Goal: Information Seeking & Learning: Learn about a topic

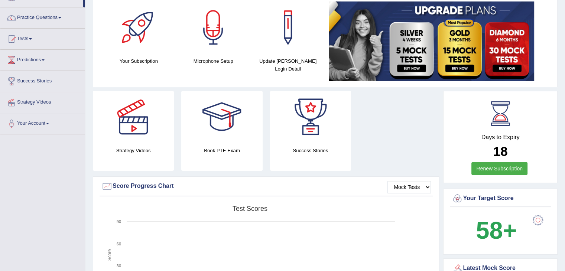
scroll to position [48, 0]
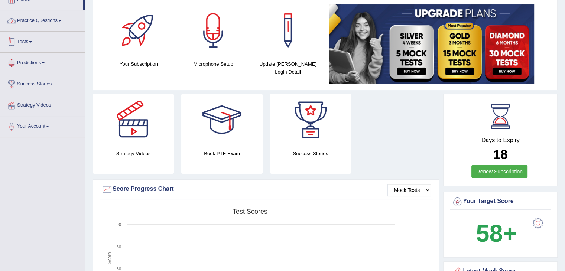
click at [40, 23] on link "Practice Questions" at bounding box center [42, 19] width 85 height 19
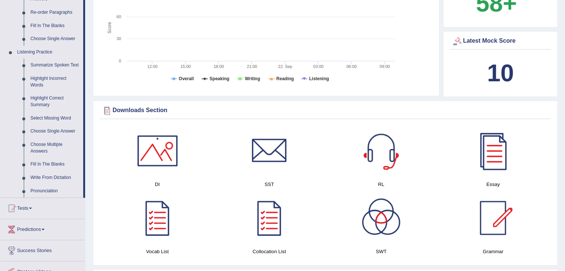
scroll to position [288, 0]
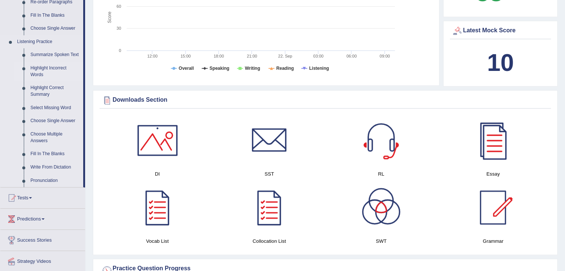
click at [50, 71] on link "Highlight Incorrect Words" at bounding box center [55, 72] width 56 height 20
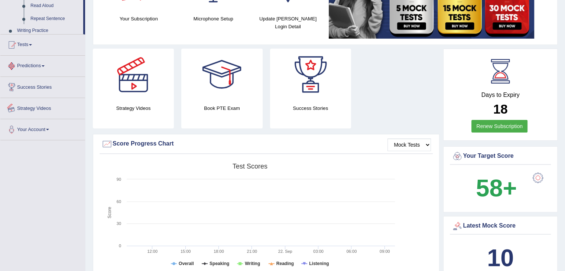
scroll to position [251, 0]
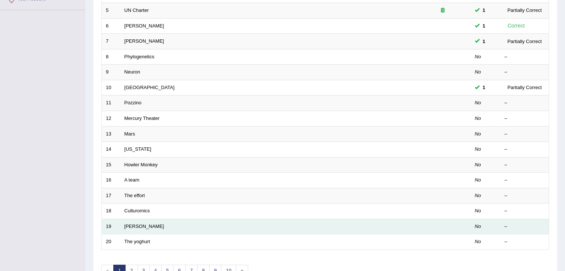
scroll to position [175, 0]
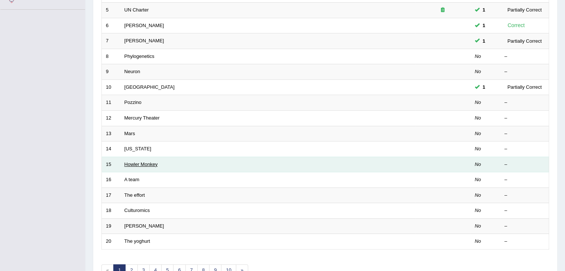
click at [138, 162] on link "Howler Monkey" at bounding box center [140, 165] width 33 height 6
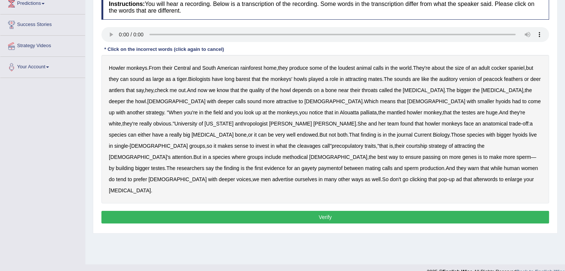
scroll to position [111, 0]
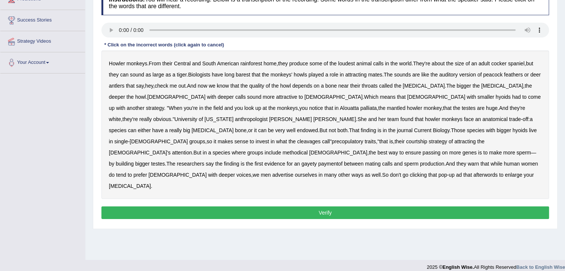
click at [519, 66] on div "Howler monkeys . From their Central and South American rainforest home , they p…" at bounding box center [324, 124] width 447 height 149
click at [242, 76] on b "barest" at bounding box center [243, 75] width 14 height 6
click at [248, 72] on b "barest" at bounding box center [243, 75] width 14 height 6
click at [244, 75] on b "barest" at bounding box center [243, 75] width 14 height 6
click at [320, 138] on b "cleavages" at bounding box center [308, 141] width 23 height 6
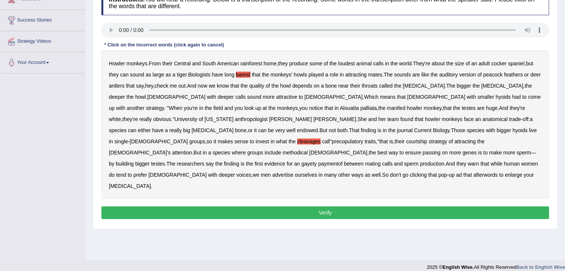
drag, startPoint x: 316, startPoint y: 150, endPoint x: 327, endPoint y: 146, distance: 11.2
click at [316, 161] on b "gayety" at bounding box center [308, 164] width 15 height 6
click at [308, 150] on b "methodical" at bounding box center [295, 153] width 25 height 6
click at [388, 206] on button "Verify" at bounding box center [324, 212] width 447 height 13
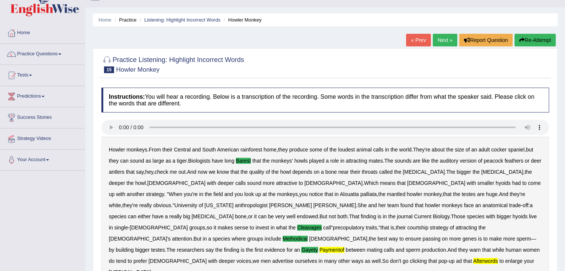
scroll to position [0, 0]
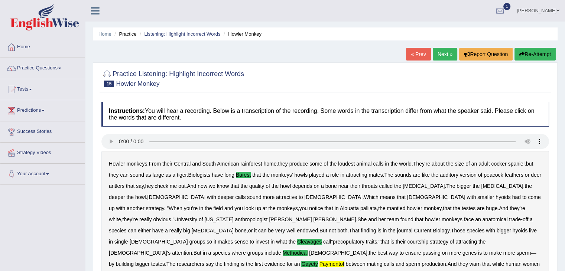
click at [442, 53] on link "Next »" at bounding box center [445, 54] width 25 height 13
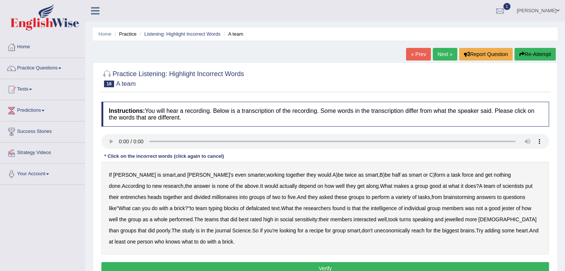
drag, startPoint x: 489, startPoint y: 187, endPoint x: 516, endPoint y: 187, distance: 27.1
click at [509, 187] on div "If Alice is smart , and Bob's even smarter , working together they would A ) be…" at bounding box center [324, 208] width 447 height 93
click at [146, 194] on b "entrenches" at bounding box center [133, 197] width 26 height 6
click at [260, 187] on b "It" at bounding box center [261, 186] width 3 height 6
click at [260, 183] on b "It" at bounding box center [261, 186] width 3 height 6
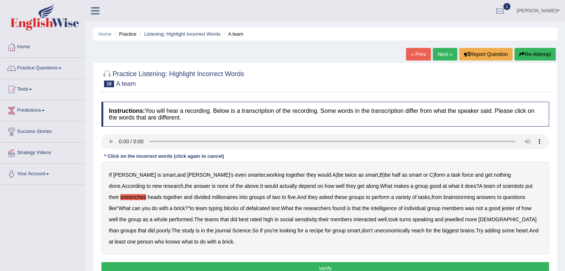
click at [246, 210] on b "defalcated" at bounding box center [258, 208] width 24 height 6
click at [502, 209] on b "jester" at bounding box center [508, 208] width 13 height 6
click at [444, 218] on b "jewelled" at bounding box center [453, 219] width 19 height 6
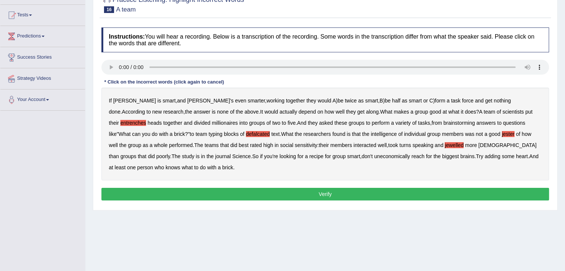
click at [397, 196] on button "Verify" at bounding box center [324, 194] width 447 height 13
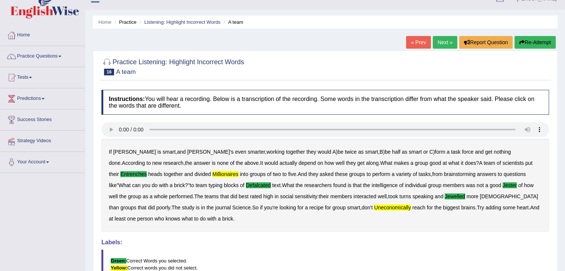
scroll to position [7, 0]
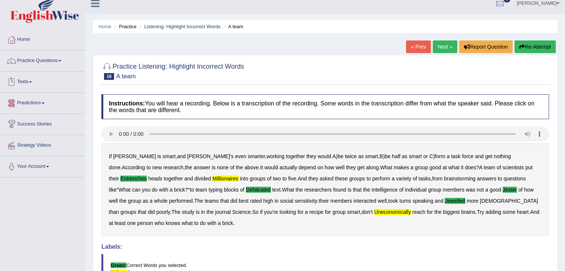
click at [33, 33] on link "Home" at bounding box center [42, 38] width 85 height 19
click at [32, 37] on link "Home" at bounding box center [41, 38] width 83 height 19
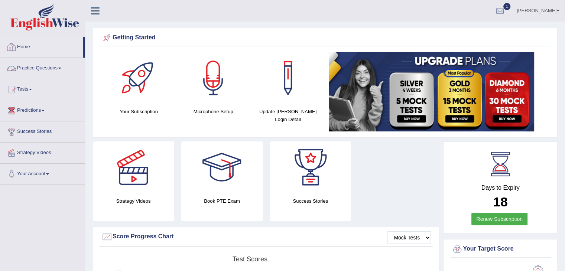
click at [26, 85] on link "Tests" at bounding box center [42, 88] width 85 height 19
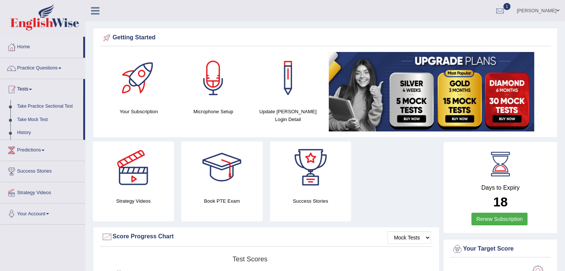
click at [30, 90] on link "Tests" at bounding box center [41, 88] width 83 height 19
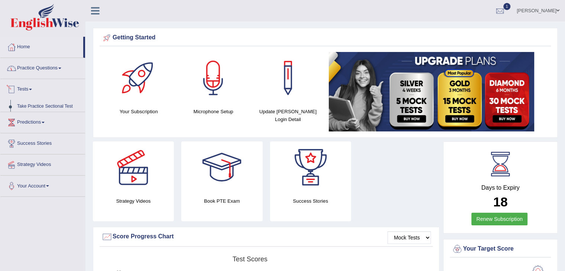
click at [40, 65] on link "Practice Questions" at bounding box center [42, 67] width 85 height 19
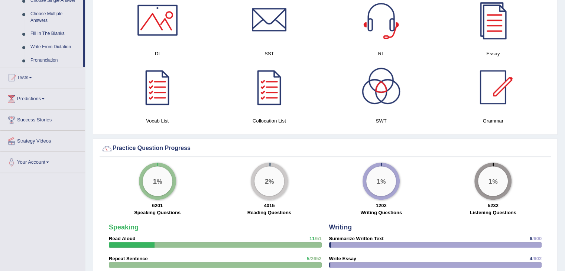
scroll to position [260, 0]
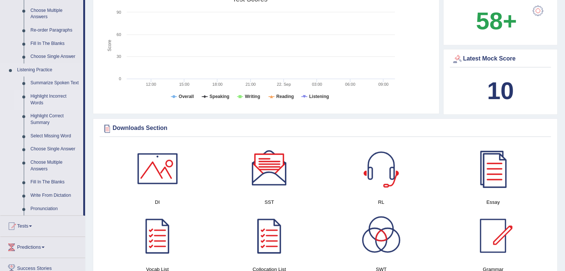
click at [37, 98] on link "Highlight Incorrect Words" at bounding box center [55, 100] width 56 height 20
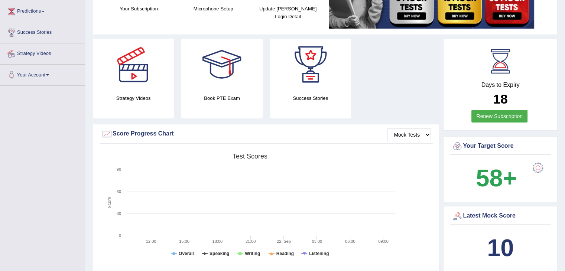
scroll to position [114, 0]
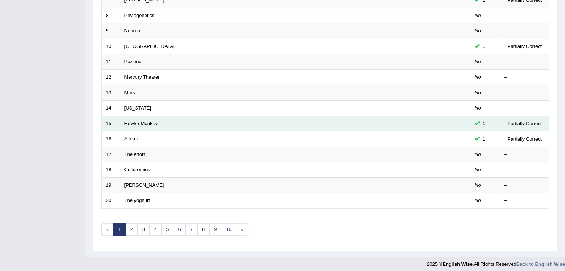
scroll to position [218, 0]
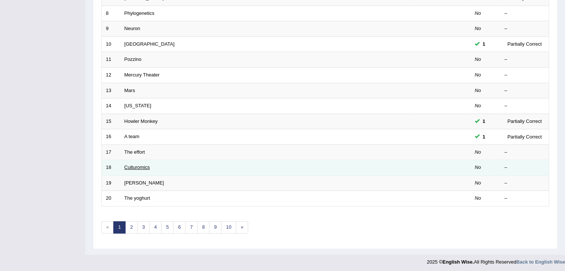
click at [131, 168] on link "Culturomics" at bounding box center [137, 167] width 26 height 6
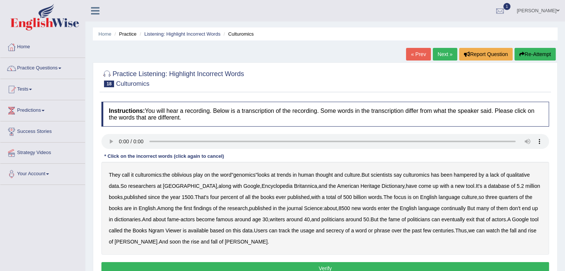
click at [448, 206] on b "continually" at bounding box center [453, 208] width 25 height 6
click at [333, 230] on b "secrecy" at bounding box center [335, 231] width 18 height 6
click at [478, 196] on b "so" at bounding box center [481, 197] width 6 height 6
click at [283, 266] on button "Verify" at bounding box center [324, 268] width 447 height 13
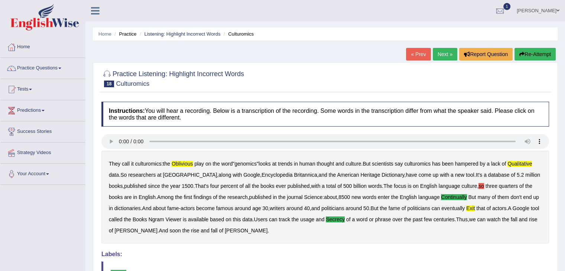
click at [447, 57] on link "Next »" at bounding box center [445, 54] width 25 height 13
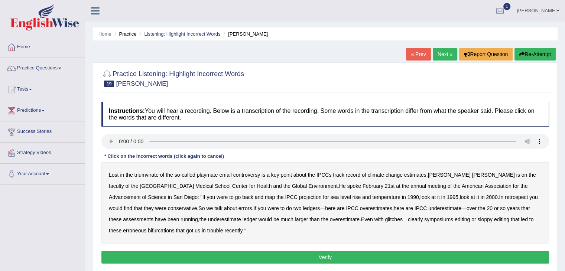
drag, startPoint x: 266, startPoint y: 220, endPoint x: 273, endPoint y: 219, distance: 7.2
click at [330, 220] on b "overestimate" at bounding box center [345, 219] width 30 height 6
click at [276, 256] on button "Verify" at bounding box center [324, 257] width 447 height 13
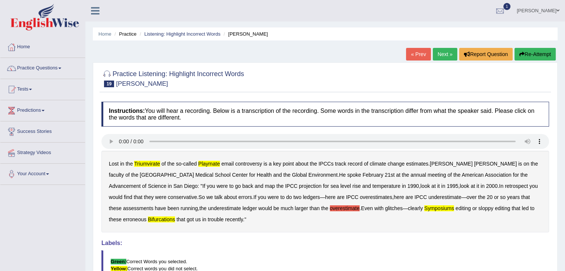
click at [443, 56] on link "Next »" at bounding box center [445, 54] width 25 height 13
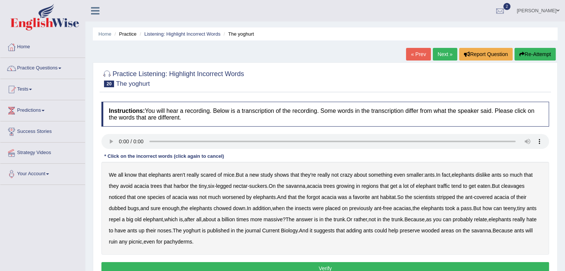
click at [235, 187] on div "We all know that elephants aren't really scared of mice . But a new study shows…" at bounding box center [324, 208] width 447 height 93
drag, startPoint x: 254, startPoint y: 221, endPoint x: 270, endPoint y: 228, distance: 18.1
click at [257, 224] on div "We all know that elephants aren't really scared of mice . But a new study shows…" at bounding box center [324, 208] width 447 height 93
drag, startPoint x: 287, startPoint y: 234, endPoint x: 348, endPoint y: 234, distance: 61.3
click at [317, 234] on div "We all know that elephants aren't really scared of mice . But a new study shows…" at bounding box center [324, 208] width 447 height 93
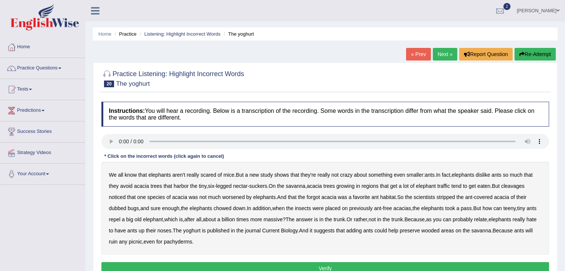
drag, startPoint x: 412, startPoint y: 222, endPoint x: 375, endPoint y: 201, distance: 43.6
click at [376, 205] on div "We all know that elephants aren't really scared of mice . But a new study shows…" at bounding box center [324, 208] width 447 height 93
click at [375, 200] on div "We all know that elephants aren't really scared of mice . But a new study shows…" at bounding box center [324, 208] width 447 height 93
drag, startPoint x: 363, startPoint y: 195, endPoint x: 331, endPoint y: 193, distance: 32.4
click at [358, 195] on b "favorite" at bounding box center [361, 197] width 17 height 6
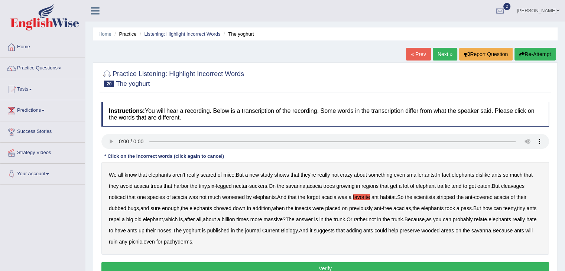
drag, startPoint x: 331, startPoint y: 193, endPoint x: 321, endPoint y: 194, distance: 10.1
click at [322, 194] on div "We all know that elephants aren't really scared of mice . But a new study shows…" at bounding box center [324, 208] width 447 height 93
click at [229, 206] on div "We all know that elephants aren't really scared of mice . But a new study shows…" at bounding box center [324, 208] width 447 height 93
drag, startPoint x: 196, startPoint y: 205, endPoint x: 173, endPoint y: 198, distance: 24.1
click at [192, 205] on div "We all know that elephants aren't really scared of mice . But a new study shows…" at bounding box center [324, 208] width 447 height 93
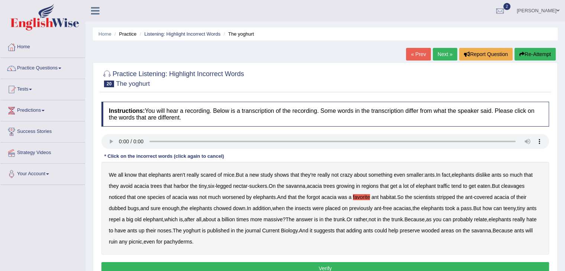
click at [167, 195] on b "of" at bounding box center [168, 197] width 4 height 6
drag, startPoint x: 172, startPoint y: 195, endPoint x: 237, endPoint y: 190, distance: 64.8
click at [215, 193] on div "We all know that elephants aren't really scared of mice . But a new study shows…" at bounding box center [324, 208] width 447 height 93
drag, startPoint x: 237, startPoint y: 190, endPoint x: 321, endPoint y: 196, distance: 84.4
click at [306, 196] on div "We all know that elephants aren't really scared of mice . But a new study shows…" at bounding box center [324, 208] width 447 height 93
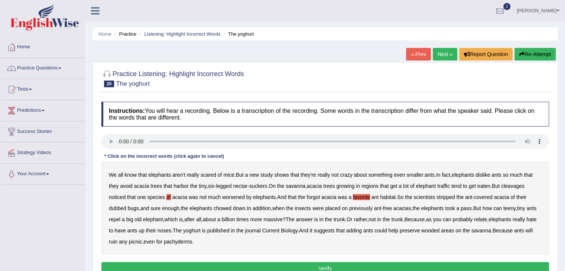
click at [350, 199] on div "We all know that elephants aren't really scared of mice . But a new study shows…" at bounding box center [324, 208] width 447 height 93
click at [390, 205] on div "We all know that elephants aren't really scared of mice . But a new study shows…" at bounding box center [324, 208] width 447 height 93
drag, startPoint x: 429, startPoint y: 209, endPoint x: 473, endPoint y: 209, distance: 44.2
click at [451, 207] on div "We all know that elephants aren't really scared of mice . But a new study shows…" at bounding box center [324, 208] width 447 height 93
drag, startPoint x: 473, startPoint y: 209, endPoint x: 495, endPoint y: 224, distance: 25.9
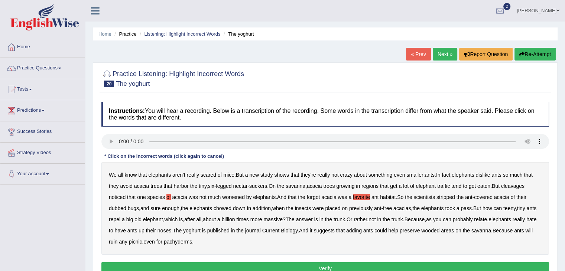
click at [477, 213] on div "We all know that elephants aren't really scared of mice . But a new study shows…" at bounding box center [324, 208] width 447 height 93
drag, startPoint x: 495, startPoint y: 224, endPoint x: 503, endPoint y: 228, distance: 9.7
click at [501, 227] on div "We all know that elephants aren't really scared of mice . But a new study shows…" at bounding box center [324, 208] width 447 height 93
click at [516, 234] on div "We all know that elephants aren't really scared of mice . But a new study shows…" at bounding box center [324, 208] width 447 height 93
drag, startPoint x: 515, startPoint y: 234, endPoint x: 509, endPoint y: 227, distance: 9.5
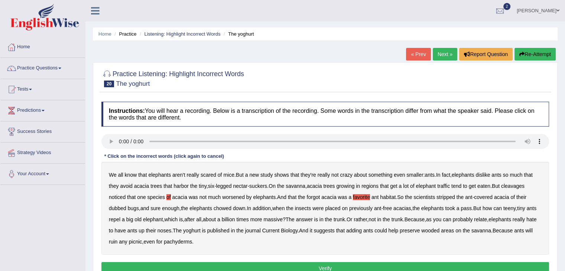
click at [511, 230] on div "We all know that elephants aren't really scared of mice . But a new study shows…" at bounding box center [324, 208] width 447 height 93
click at [487, 218] on b "relate" at bounding box center [480, 219] width 13 height 6
click at [487, 219] on b "relate" at bounding box center [480, 219] width 13 height 6
click at [480, 214] on div "We all know that elephants aren't really scared of mice . But a new study shows…" at bounding box center [324, 208] width 447 height 93
click at [473, 219] on b "probably" at bounding box center [463, 219] width 20 height 6
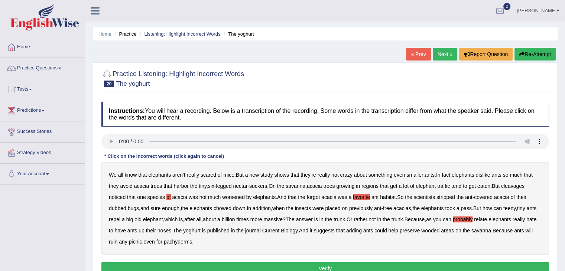
click at [158, 219] on b "elephant" at bounding box center [153, 219] width 20 height 6
click at [112, 175] on b "We" at bounding box center [113, 175] width 8 height 6
drag, startPoint x: 109, startPoint y: 174, endPoint x: 112, endPoint y: 175, distance: 3.9
click at [109, 174] on b "We" at bounding box center [113, 175] width 8 height 6
click at [167, 196] on b "of" at bounding box center [168, 197] width 4 height 6
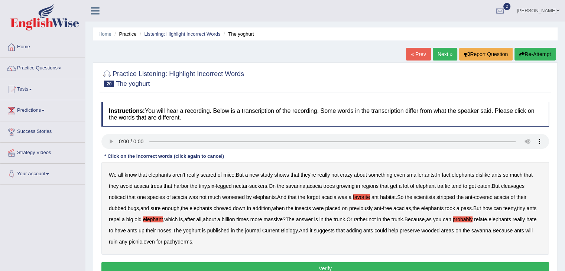
click at [163, 217] on b "elephant" at bounding box center [153, 219] width 20 height 6
click at [356, 196] on b "favorite" at bounding box center [361, 197] width 17 height 6
click at [473, 216] on b "probably" at bounding box center [463, 219] width 20 height 6
click at [229, 196] on b "worsened" at bounding box center [233, 197] width 23 height 6
click at [119, 207] on b "dubbed" at bounding box center [117, 208] width 17 height 6
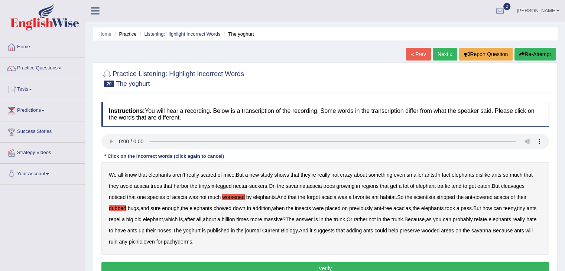
click at [200, 231] on b "yoghurt" at bounding box center [191, 231] width 17 height 6
click at [513, 185] on b "cleavages" at bounding box center [512, 186] width 23 height 6
click at [310, 194] on b "forgot" at bounding box center [312, 197] width 13 height 6
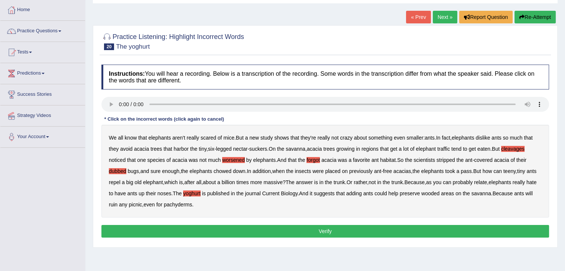
click at [159, 226] on button "Verify" at bounding box center [324, 231] width 447 height 13
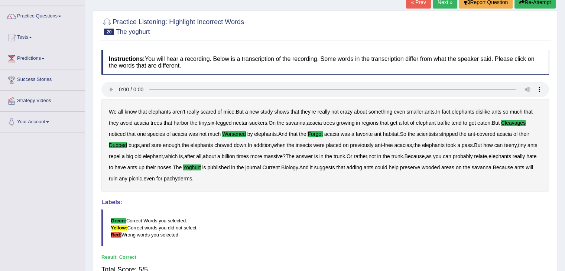
scroll to position [0, 0]
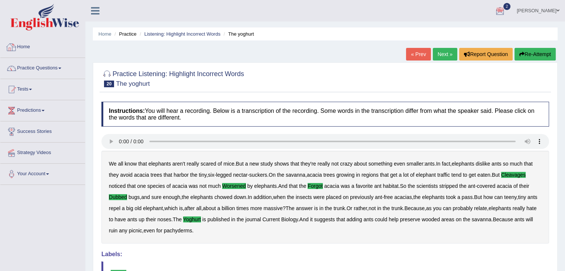
click at [61, 43] on link "Home" at bounding box center [42, 46] width 85 height 19
click at [61, 43] on link "Home" at bounding box center [41, 46] width 83 height 19
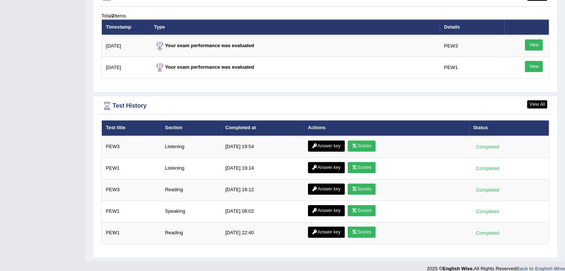
scroll to position [926, 0]
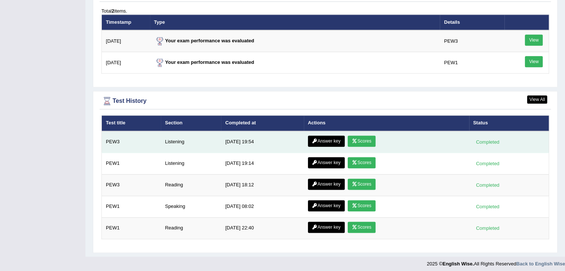
click at [368, 136] on link "Scores" at bounding box center [361, 141] width 27 height 11
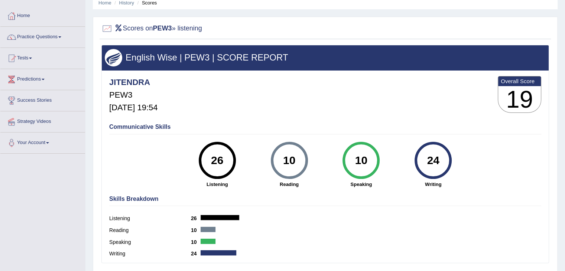
scroll to position [111, 0]
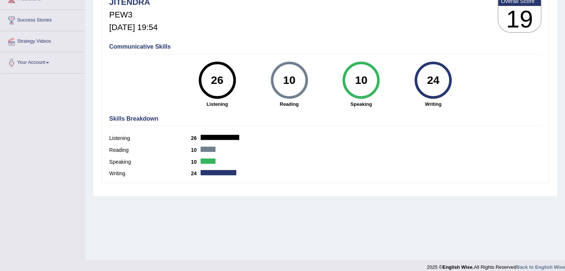
drag, startPoint x: 233, startPoint y: 137, endPoint x: 229, endPoint y: 140, distance: 5.0
click at [229, 140] on div "Listening 26" at bounding box center [325, 139] width 432 height 12
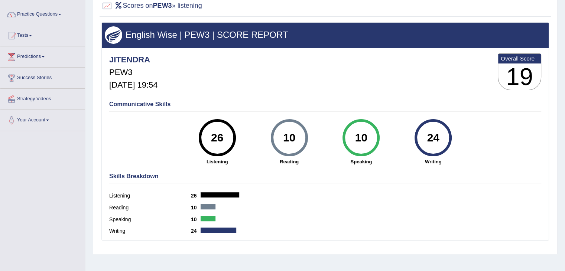
scroll to position [0, 0]
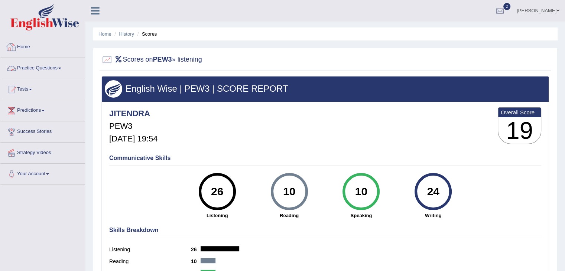
click at [50, 53] on link "Home" at bounding box center [42, 46] width 85 height 19
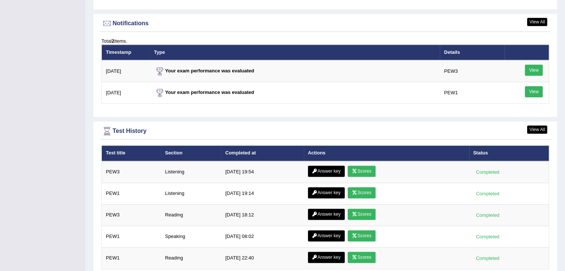
scroll to position [926, 0]
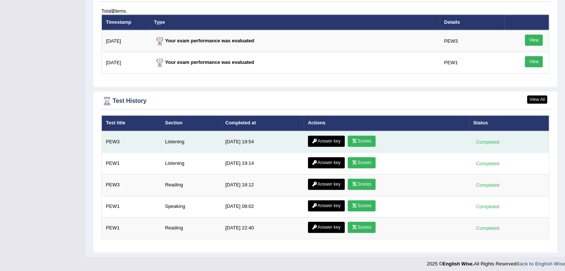
click at [331, 136] on link "Answer key" at bounding box center [326, 141] width 37 height 11
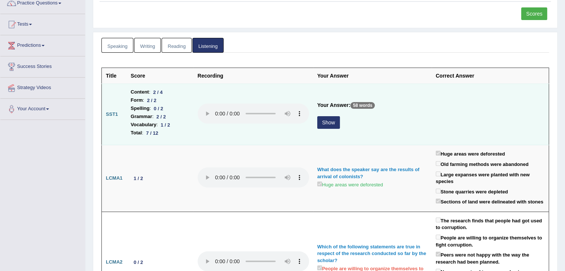
scroll to position [74, 0]
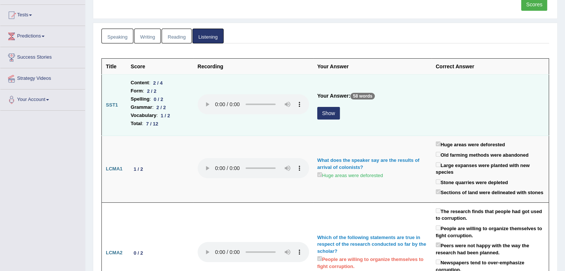
click at [324, 115] on button "Show" at bounding box center [328, 113] width 23 height 13
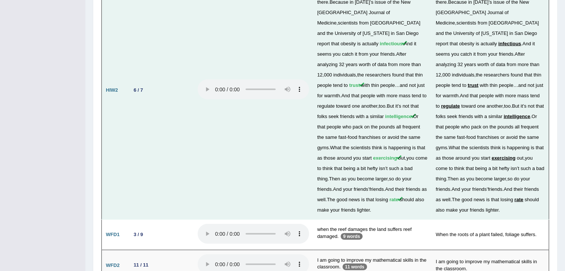
scroll to position [1557, 0]
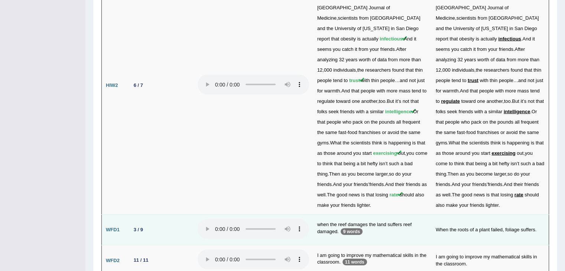
click at [149, 215] on td "3 / 9" at bounding box center [160, 230] width 67 height 31
click at [364, 215] on td "when the reef damages the land suffers reef damaged. 9 words" at bounding box center [372, 230] width 118 height 31
click at [367, 215] on td "when the reef damages the land suffers reef damaged. 9 words" at bounding box center [372, 230] width 118 height 31
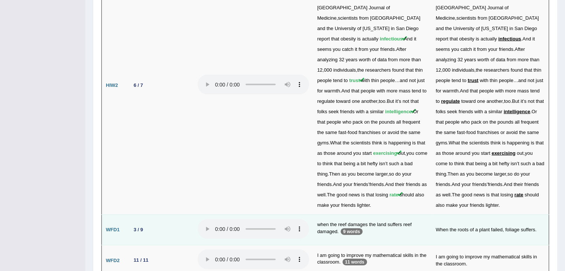
drag, startPoint x: 369, startPoint y: 156, endPoint x: 373, endPoint y: 154, distance: 4.5
click at [369, 215] on td "when the reef damages the land suffers reef damaged. 9 words" at bounding box center [372, 230] width 118 height 31
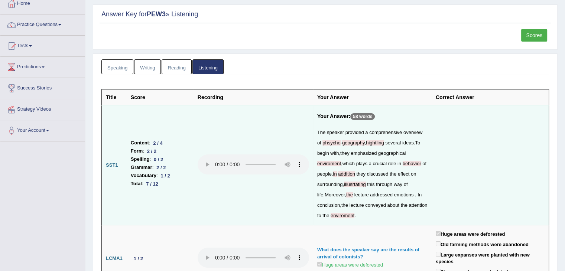
scroll to position [37, 0]
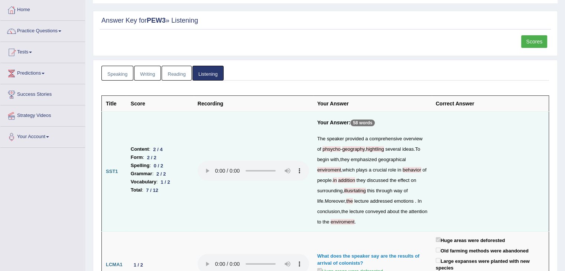
click at [122, 74] on link "Speaking" at bounding box center [117, 73] width 32 height 15
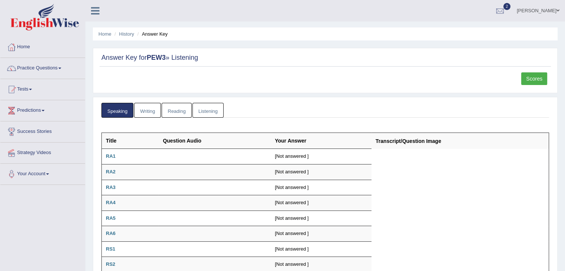
scroll to position [0, 0]
drag, startPoint x: 159, startPoint y: 101, endPoint x: 160, endPoint y: 109, distance: 8.3
click at [147, 117] on link "Writing" at bounding box center [147, 110] width 27 height 15
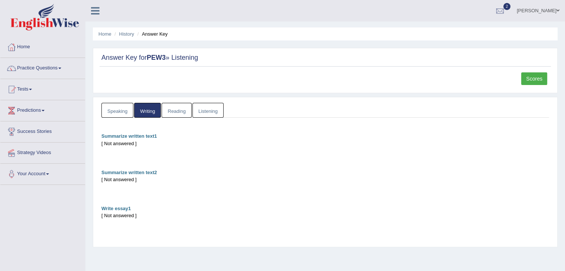
click at [201, 110] on link "Listening" at bounding box center [207, 110] width 31 height 15
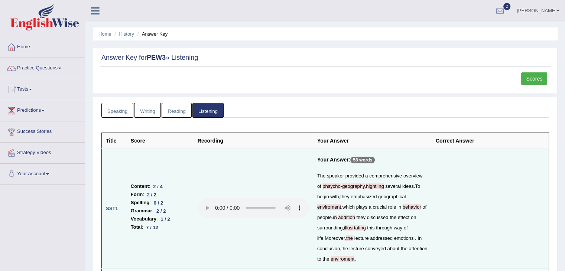
click at [183, 111] on link "Reading" at bounding box center [177, 110] width 30 height 15
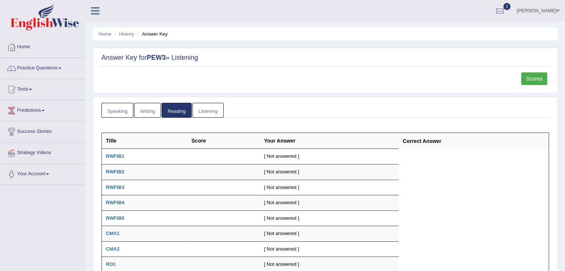
click at [195, 115] on link "Listening" at bounding box center [207, 110] width 31 height 15
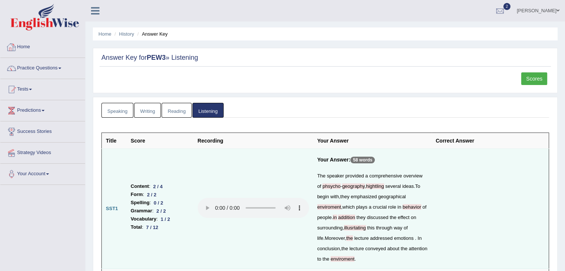
click at [43, 50] on link "Home" at bounding box center [42, 46] width 85 height 19
click at [43, 50] on link "Home" at bounding box center [41, 46] width 83 height 19
drag, startPoint x: 43, startPoint y: 51, endPoint x: 64, endPoint y: 54, distance: 21.3
click at [43, 52] on link "Home" at bounding box center [42, 46] width 85 height 19
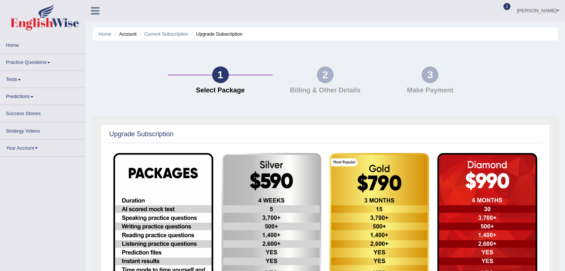
click at [36, 48] on link "Home" at bounding box center [42, 44] width 85 height 14
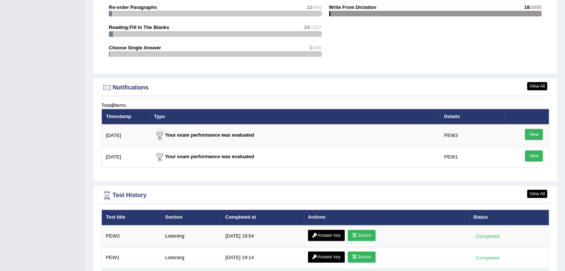
scroll to position [925, 0]
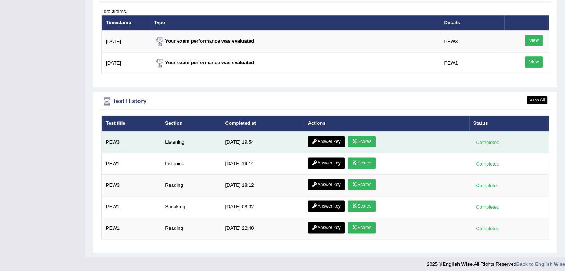
click at [357, 139] on link "Scores" at bounding box center [361, 141] width 27 height 11
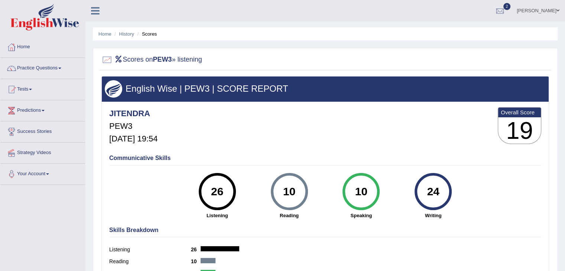
drag, startPoint x: 464, startPoint y: 127, endPoint x: 394, endPoint y: 216, distance: 112.9
click at [394, 173] on div "26 Listening 10 [GEOGRAPHIC_DATA] 10 Speaking 24 Writing" at bounding box center [325, 173] width 432 height 0
click at [476, 207] on div "Communicative Skills 26 Listening 10 [GEOGRAPHIC_DATA] 10 Speaking 24 Writing" at bounding box center [325, 186] width 436 height 70
click at [28, 50] on link "Home" at bounding box center [42, 46] width 85 height 19
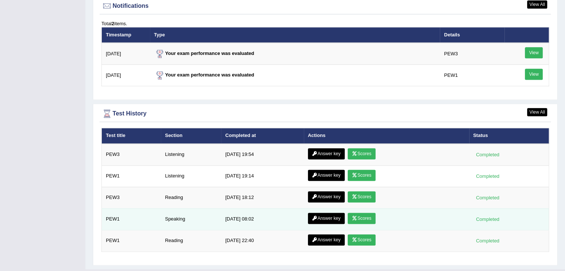
scroll to position [926, 0]
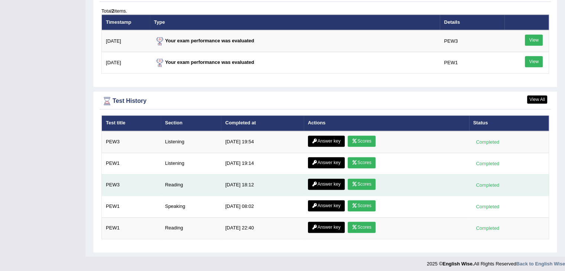
click at [362, 179] on link "Scores" at bounding box center [361, 184] width 27 height 11
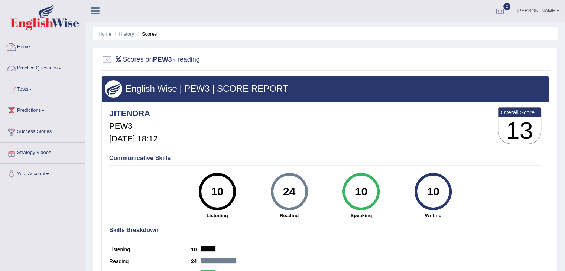
click at [38, 45] on link "Home" at bounding box center [42, 46] width 85 height 19
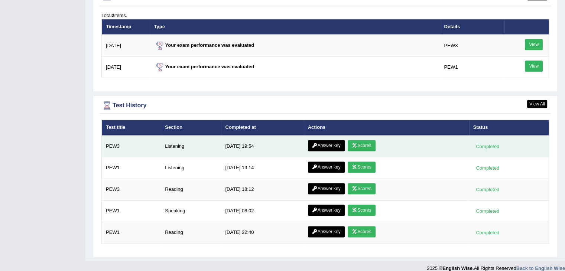
scroll to position [926, 0]
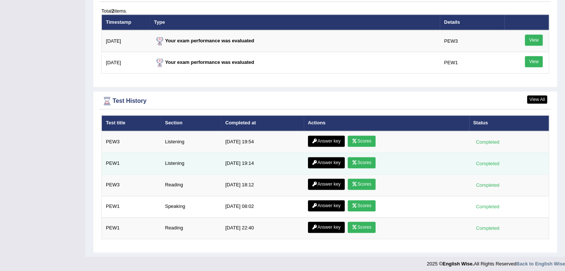
click at [366, 157] on link "Scores" at bounding box center [361, 162] width 27 height 11
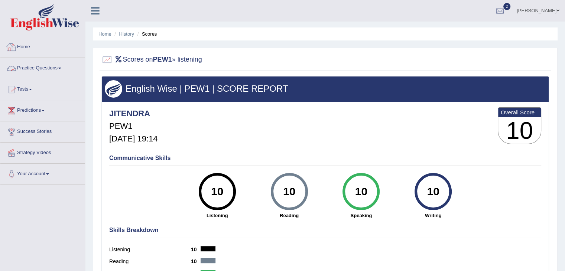
click at [43, 49] on link "Home" at bounding box center [42, 46] width 85 height 19
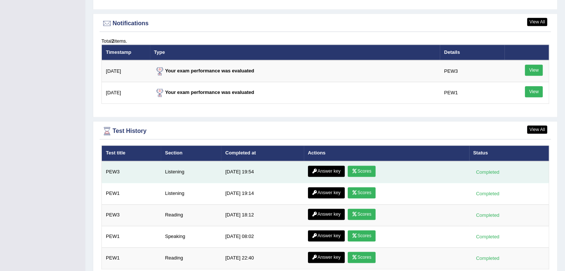
scroll to position [926, 0]
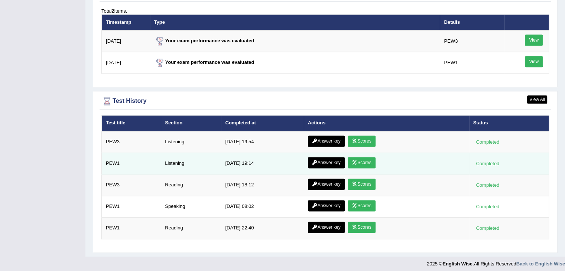
drag, startPoint x: 356, startPoint y: 158, endPoint x: 371, endPoint y: 146, distance: 19.0
click at [356, 158] on link "Scores" at bounding box center [361, 162] width 27 height 11
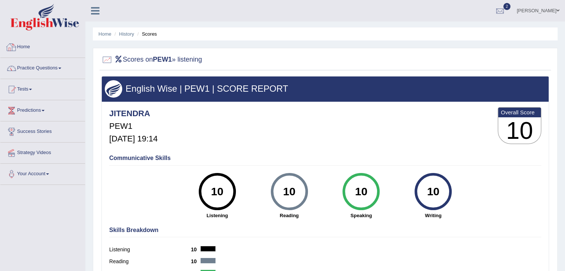
click at [59, 51] on link "Home" at bounding box center [42, 46] width 85 height 19
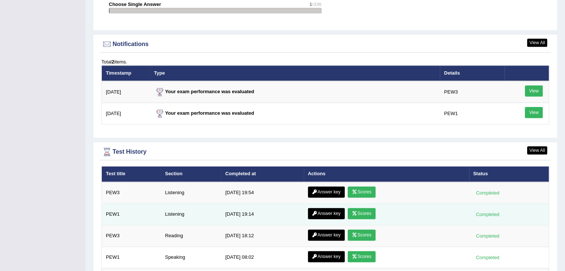
scroll to position [926, 0]
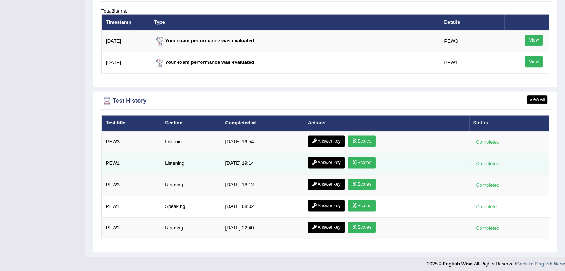
click at [320, 162] on link "Answer key" at bounding box center [326, 162] width 37 height 11
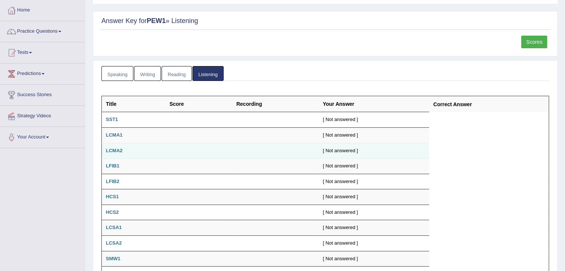
scroll to position [37, 0]
click at [179, 72] on link "Reading" at bounding box center [177, 73] width 30 height 15
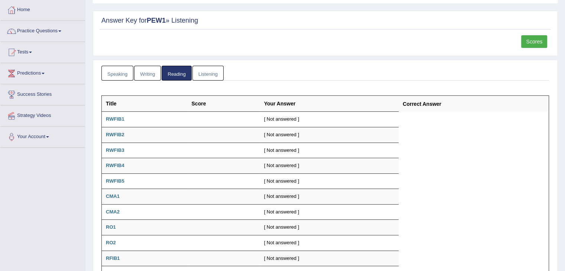
click at [146, 70] on link "Writing" at bounding box center [147, 73] width 27 height 15
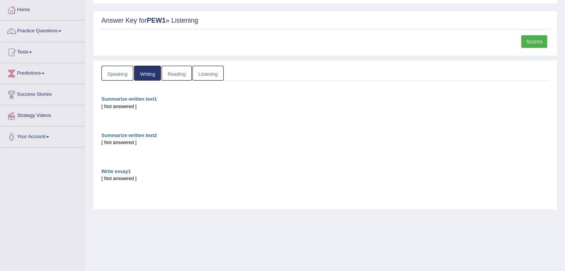
click at [118, 76] on link "Speaking" at bounding box center [117, 73] width 32 height 15
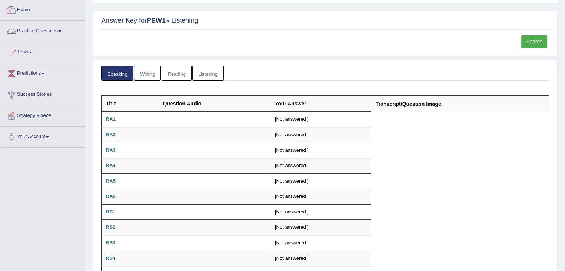
click at [42, 14] on link "Home" at bounding box center [42, 9] width 85 height 19
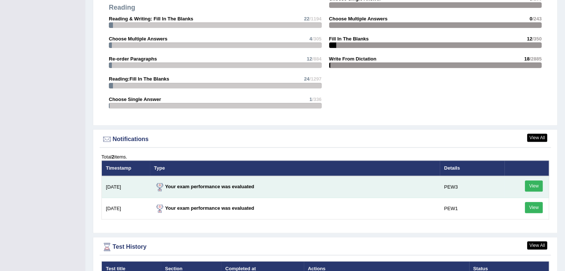
scroll to position [926, 0]
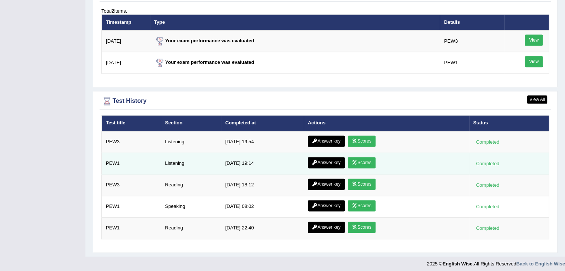
click at [315, 160] on icon at bounding box center [315, 162] width 6 height 4
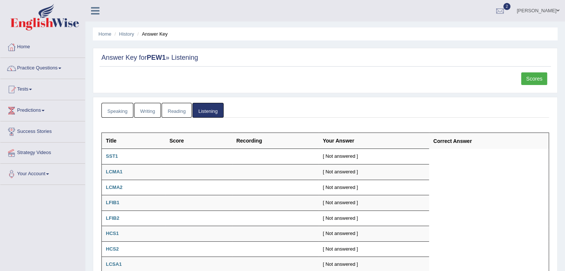
click at [111, 106] on link "Speaking" at bounding box center [117, 110] width 32 height 15
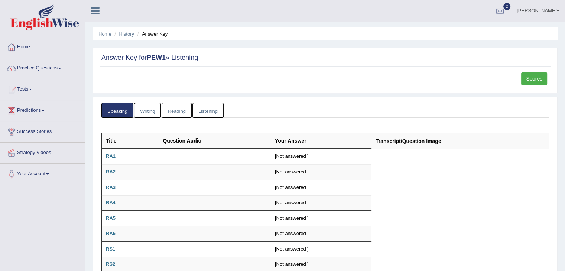
click at [141, 107] on link "Writing" at bounding box center [147, 110] width 27 height 15
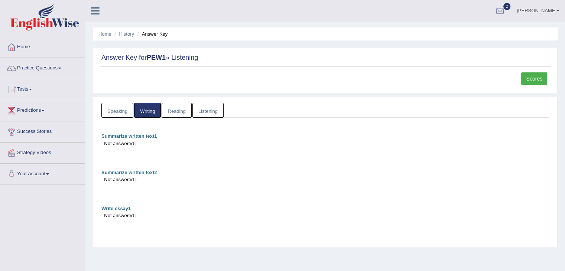
click at [168, 110] on link "Reading" at bounding box center [177, 110] width 30 height 15
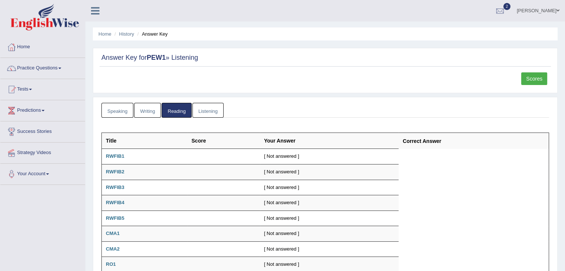
click at [150, 106] on link "Writing" at bounding box center [147, 110] width 27 height 15
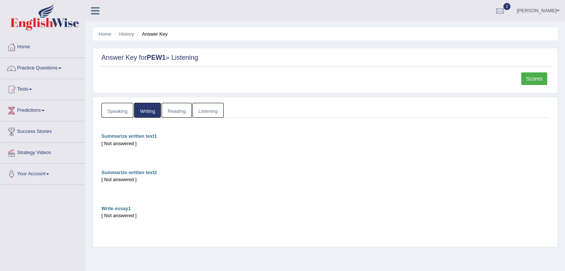
click at [123, 108] on link "Speaking" at bounding box center [117, 110] width 32 height 15
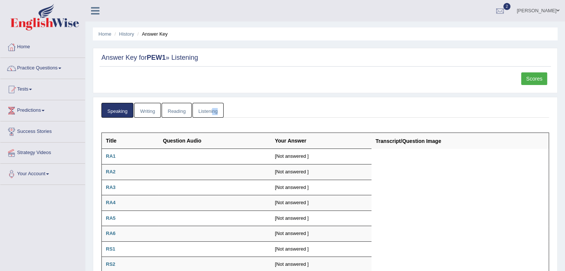
drag, startPoint x: 201, startPoint y: 122, endPoint x: 202, endPoint y: 114, distance: 8.2
click at [202, 114] on link "Listening" at bounding box center [207, 110] width 31 height 15
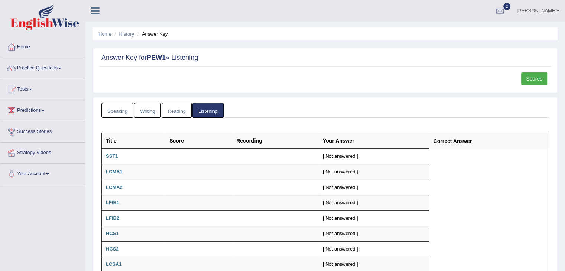
click at [226, 98] on div "Speaking Writing Reading Listening Title Question Audio Your Answer Transcript/…" at bounding box center [325, 245] width 464 height 297
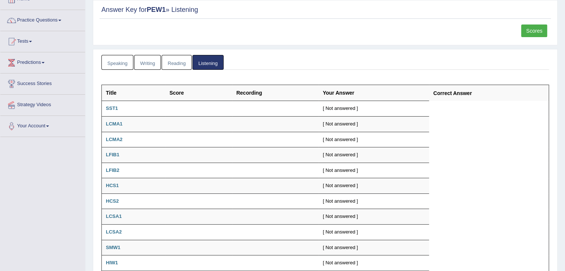
scroll to position [37, 0]
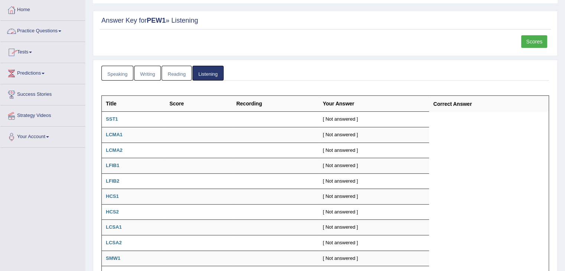
click at [43, 33] on link "Practice Questions" at bounding box center [42, 30] width 85 height 19
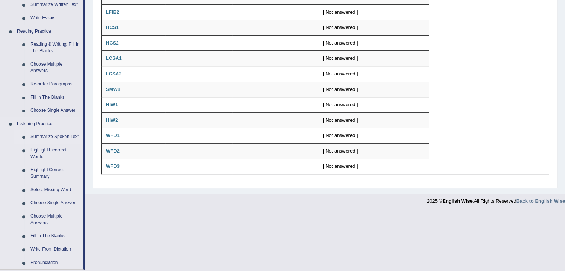
scroll to position [223, 0]
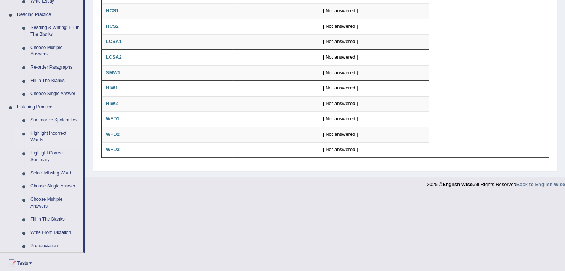
click at [35, 138] on link "Highlight Incorrect Words" at bounding box center [55, 137] width 56 height 20
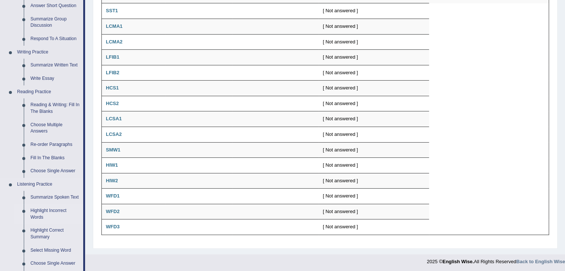
scroll to position [299, 0]
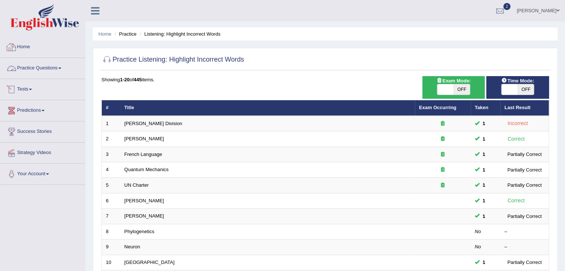
click at [40, 86] on link "Tests" at bounding box center [42, 88] width 85 height 19
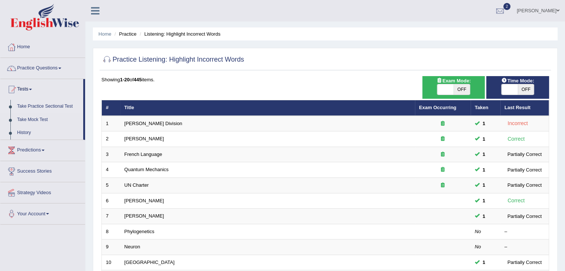
click at [49, 103] on link "Take Practice Sectional Test" at bounding box center [48, 106] width 69 height 13
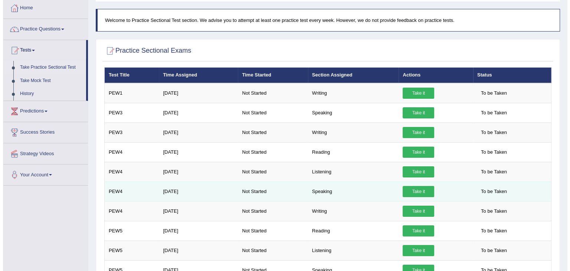
scroll to position [74, 0]
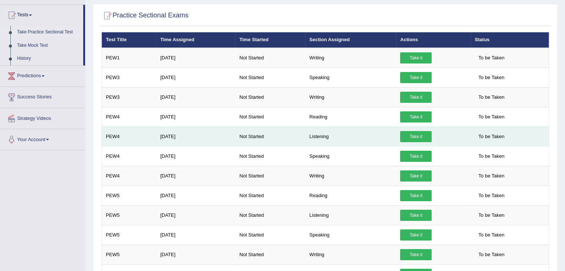
click at [410, 138] on link "Take it" at bounding box center [416, 136] width 32 height 11
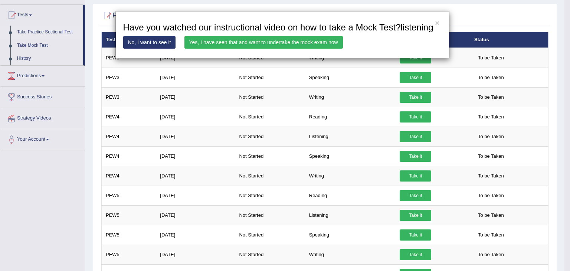
click at [262, 39] on link "Yes, I have seen that and want to undertake the mock exam now" at bounding box center [264, 42] width 159 height 13
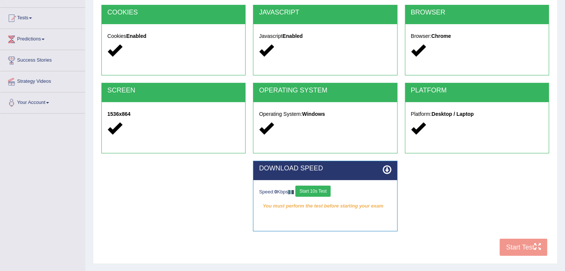
scroll to position [74, 0]
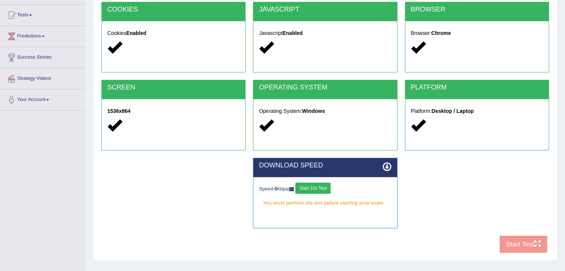
click at [315, 183] on button "Start 10s Test" at bounding box center [312, 188] width 35 height 11
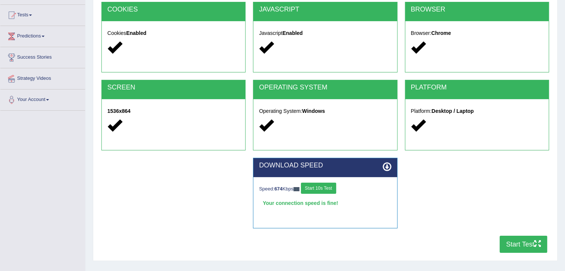
click at [529, 248] on button "Start Test" at bounding box center [523, 244] width 48 height 17
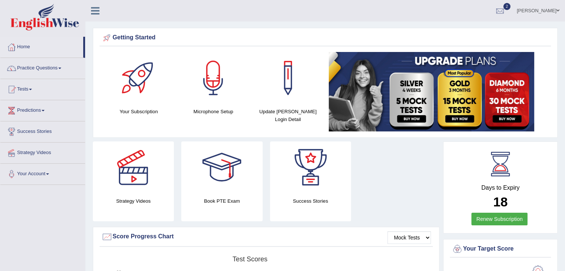
click at [34, 49] on link "Home" at bounding box center [41, 46] width 83 height 19
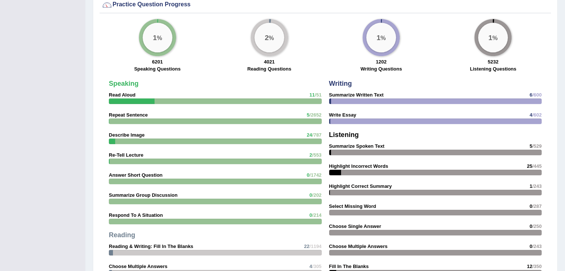
scroll to position [551, 0]
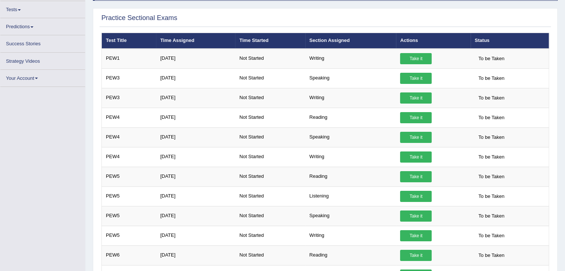
scroll to position [74, 0]
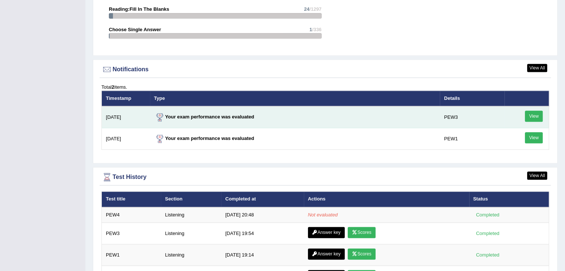
scroll to position [848, 0]
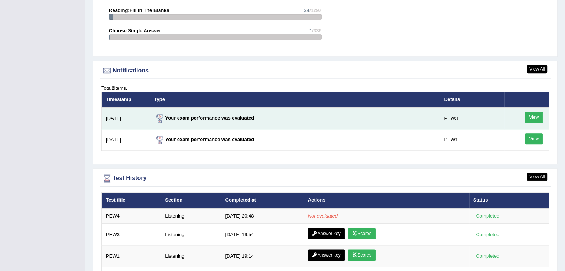
click at [524, 117] on div "View" at bounding box center [526, 118] width 36 height 13
click at [535, 115] on link "View" at bounding box center [534, 117] width 18 height 11
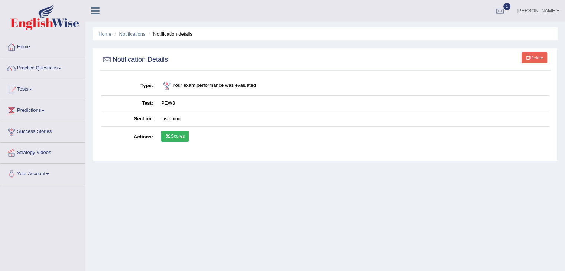
click at [174, 139] on link "Scores" at bounding box center [174, 136] width 27 height 11
click at [19, 45] on link "Home" at bounding box center [42, 46] width 85 height 19
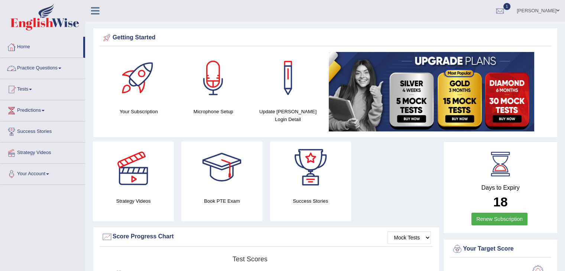
click at [33, 67] on link "Practice Questions" at bounding box center [42, 67] width 85 height 19
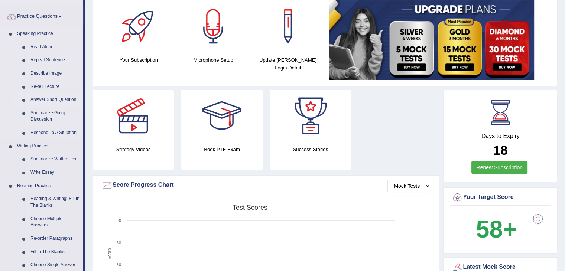
scroll to position [9, 0]
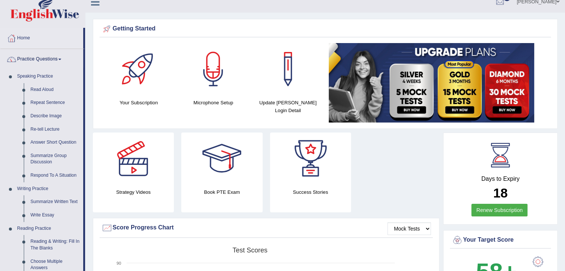
click at [22, 42] on link "Home" at bounding box center [41, 37] width 83 height 19
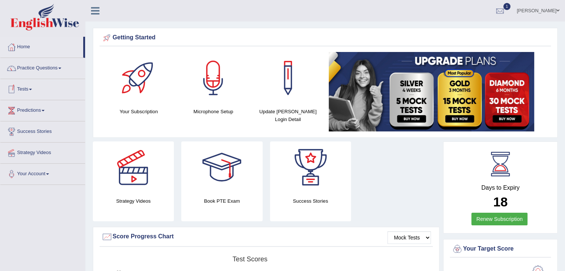
click at [23, 92] on link "Tests" at bounding box center [42, 88] width 85 height 19
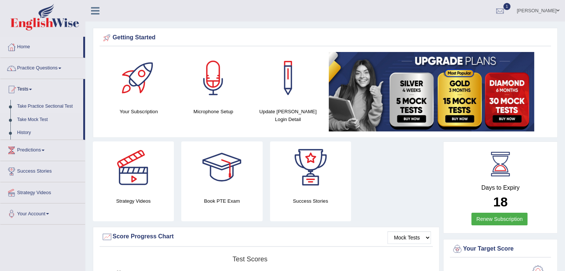
click at [33, 107] on link "Take Practice Sectional Test" at bounding box center [48, 106] width 69 height 13
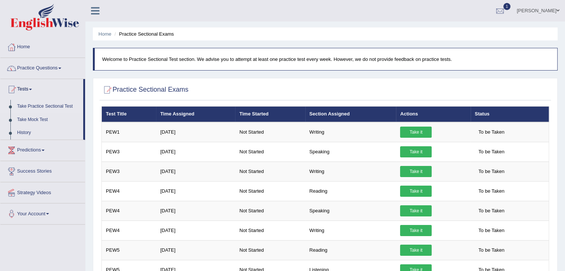
click at [14, 45] on div at bounding box center [11, 47] width 11 height 11
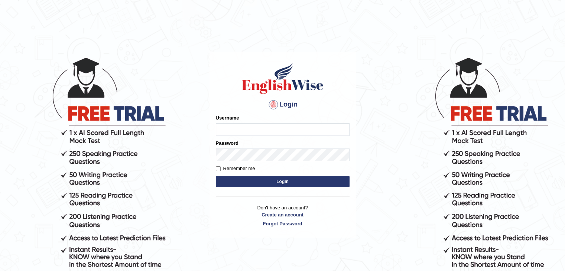
type input "Jitendra"
click at [242, 181] on button "Login" at bounding box center [283, 181] width 134 height 11
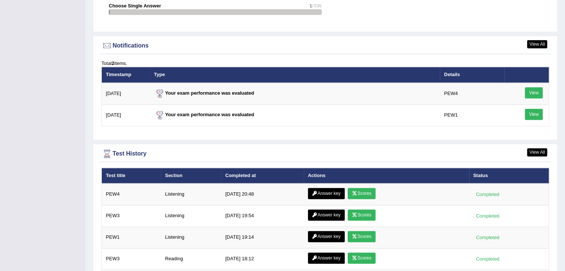
scroll to position [923, 0]
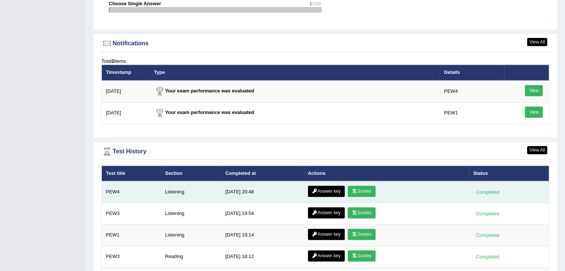
click at [336, 188] on link "Answer key" at bounding box center [326, 191] width 37 height 11
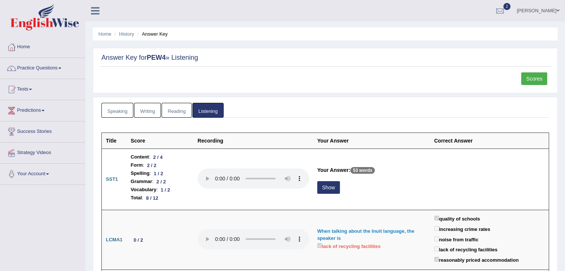
click at [538, 77] on link "Scores" at bounding box center [534, 78] width 26 height 13
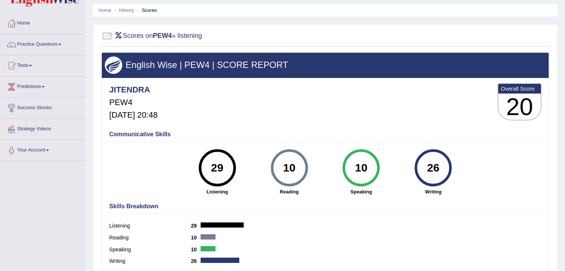
scroll to position [30, 0]
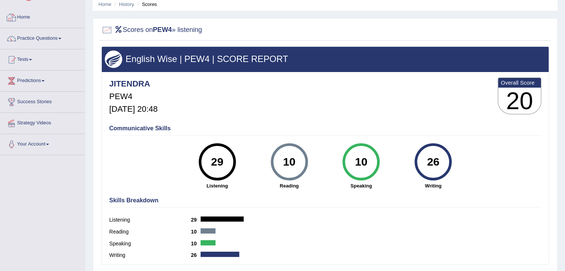
click at [27, 16] on link "Home" at bounding box center [42, 16] width 85 height 19
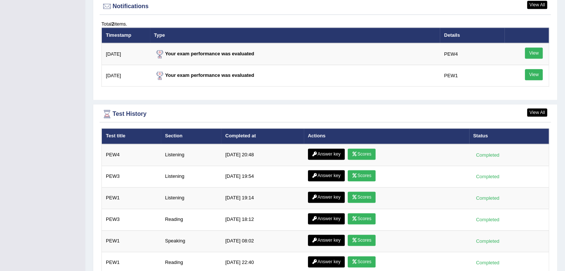
scroll to position [947, 0]
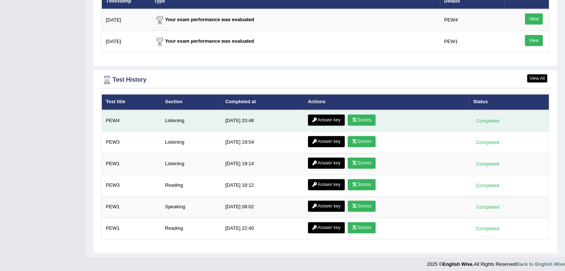
click at [335, 114] on link "Answer key" at bounding box center [326, 119] width 37 height 11
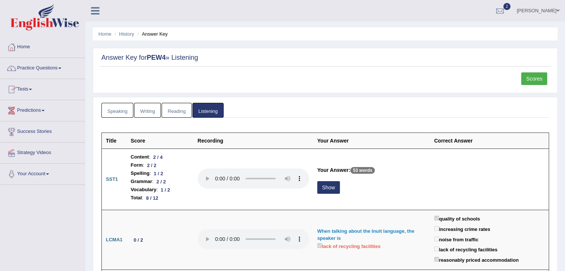
click at [15, 46] on div at bounding box center [11, 47] width 11 height 11
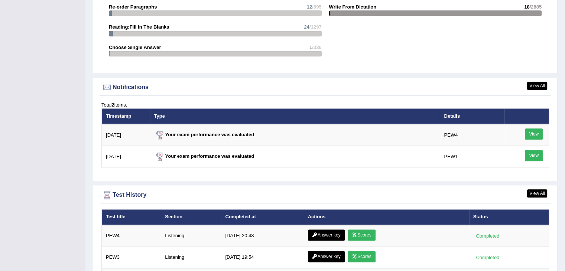
scroll to position [947, 0]
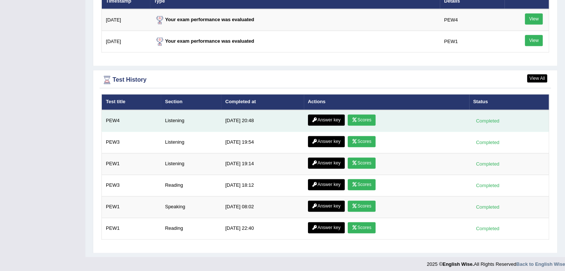
click at [352, 118] on icon at bounding box center [355, 120] width 6 height 4
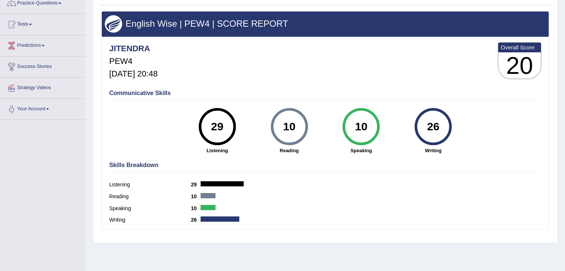
scroll to position [67, 0]
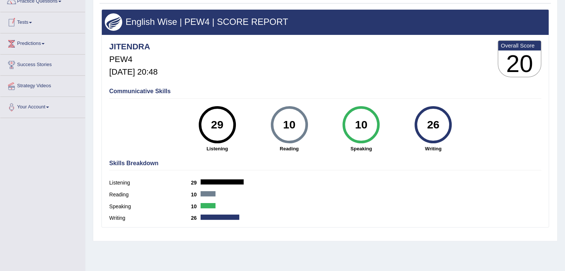
click at [32, 23] on span at bounding box center [30, 22] width 3 height 1
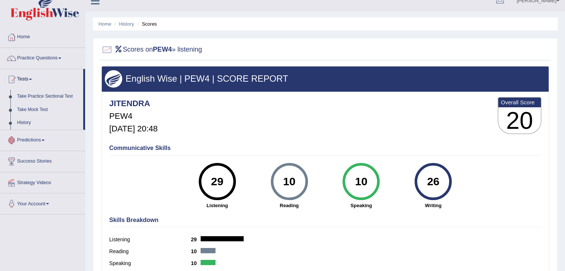
scroll to position [7, 0]
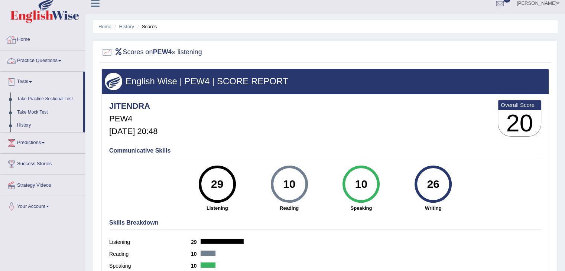
click at [21, 43] on link "Home" at bounding box center [42, 38] width 85 height 19
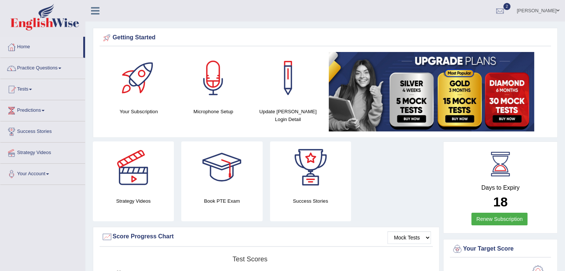
click at [358, 184] on div "Strategy Videos Book PTE Exam Success Stories" at bounding box center [266, 183] width 354 height 85
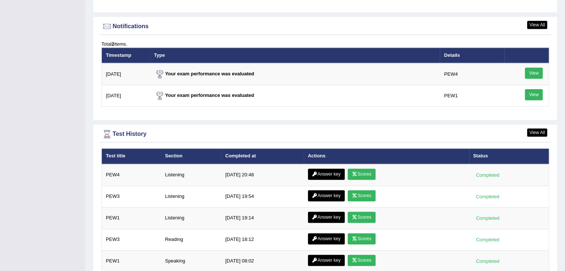
scroll to position [893, 0]
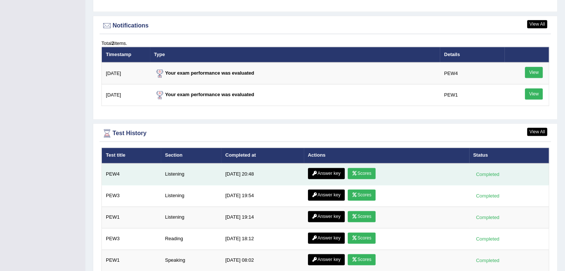
click at [337, 174] on link "Answer key" at bounding box center [326, 173] width 37 height 11
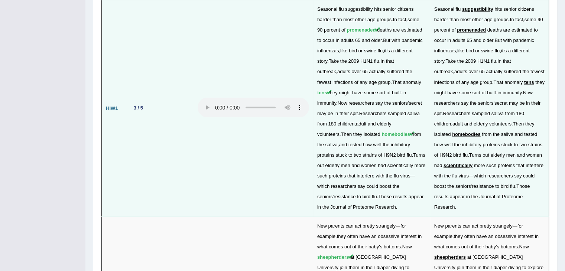
scroll to position [1320, 0]
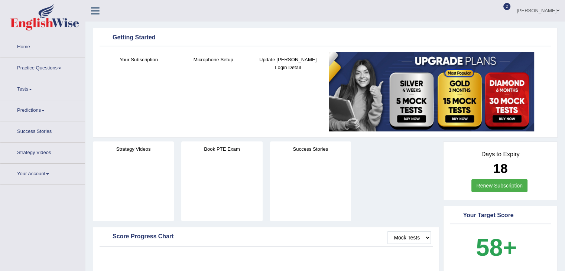
scroll to position [893, 0]
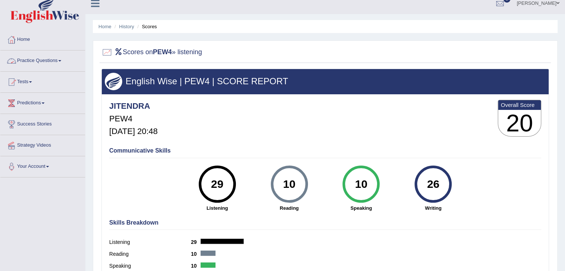
click at [25, 62] on link "Practice Questions" at bounding box center [42, 59] width 85 height 19
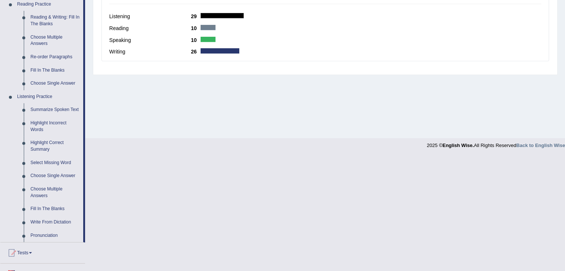
scroll to position [233, 0]
click at [51, 220] on link "Write From Dictation" at bounding box center [55, 222] width 56 height 13
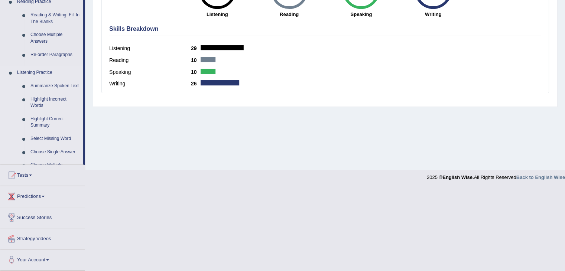
scroll to position [119, 0]
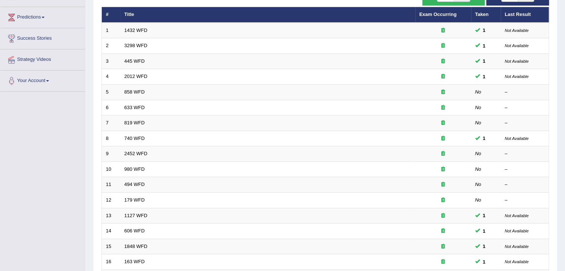
scroll to position [94, 0]
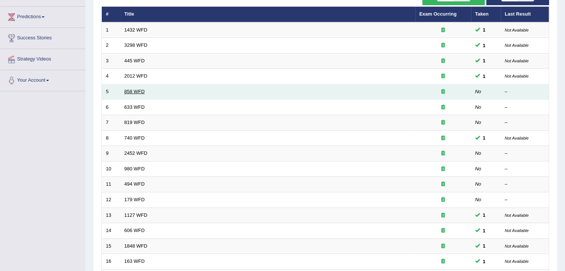
click at [129, 92] on link "858 WFD" at bounding box center [134, 92] width 20 height 6
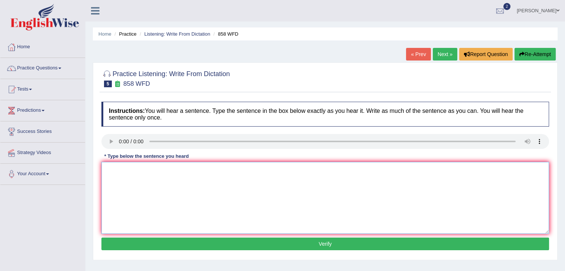
click at [117, 174] on textarea at bounding box center [324, 198] width 447 height 72
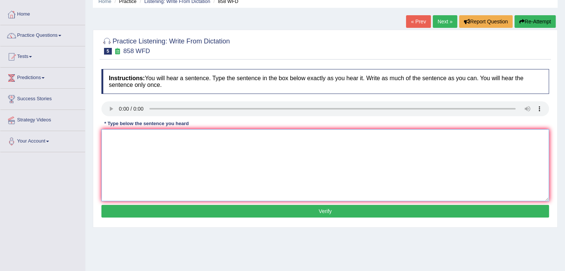
scroll to position [37, 0]
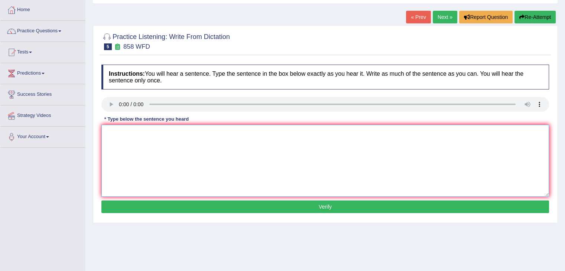
click at [107, 132] on textarea at bounding box center [324, 161] width 447 height 72
click at [135, 134] on textarea "They hear" at bounding box center [324, 161] width 447 height 72
click at [133, 131] on textarea "They hear" at bounding box center [324, 161] width 447 height 72
click at [151, 132] on textarea "They hear ship of" at bounding box center [324, 161] width 447 height 72
type textarea "They hear ship of effects affect out resistance."
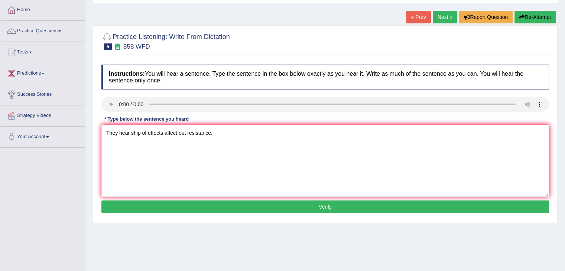
click at [294, 206] on button "Verify" at bounding box center [324, 206] width 447 height 13
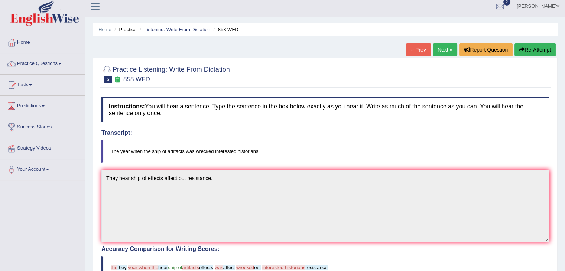
scroll to position [0, 0]
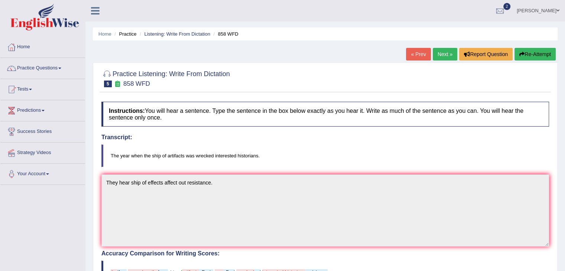
click at [444, 52] on link "Next »" at bounding box center [445, 54] width 25 height 13
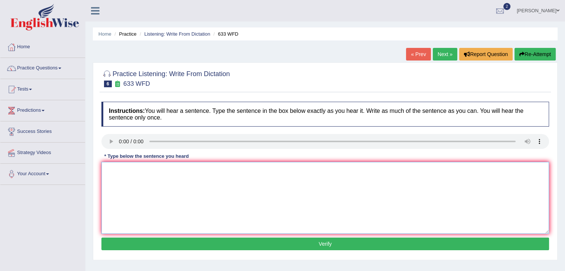
click at [109, 170] on textarea at bounding box center [324, 198] width 447 height 72
click at [146, 169] on textarea "Research shows" at bounding box center [324, 198] width 447 height 72
type textarea "Research shows that exersice makes you to feel better."
click at [303, 245] on button "Verify" at bounding box center [324, 244] width 447 height 13
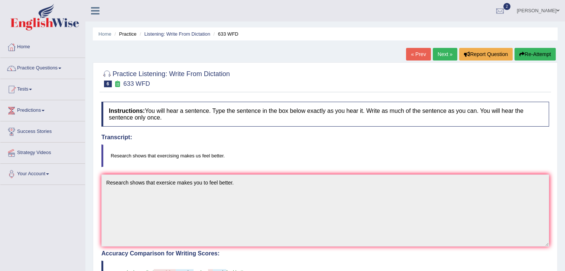
click at [446, 56] on link "Next »" at bounding box center [445, 54] width 25 height 13
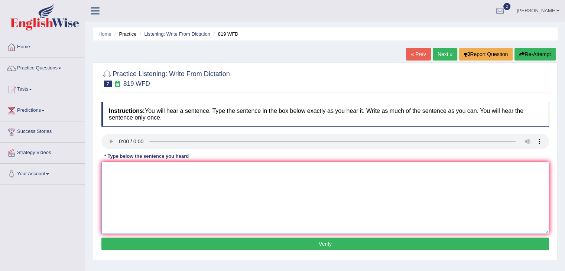
click at [104, 168] on textarea at bounding box center [324, 198] width 447 height 72
click at [135, 168] on textarea "Plants are" at bounding box center [324, 198] width 447 height 72
click at [196, 168] on textarea "Plants are able to grow through lights" at bounding box center [324, 198] width 447 height 72
type textarea "Plants are able to grow through lights out their lifes continue."
click at [290, 242] on button "Verify" at bounding box center [324, 244] width 447 height 13
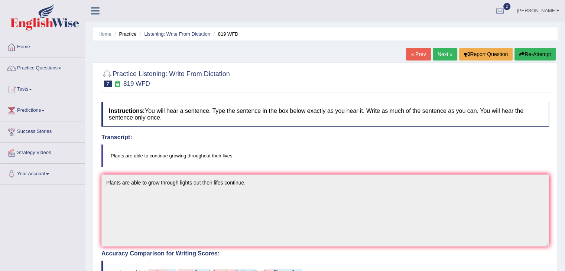
click at [441, 53] on link "Next »" at bounding box center [445, 54] width 25 height 13
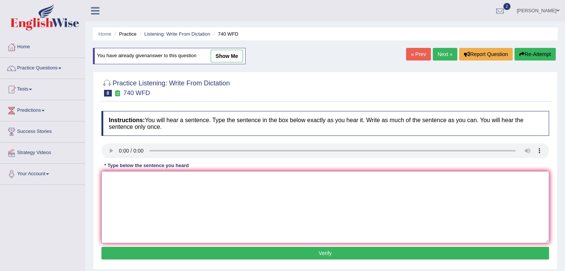
click at [111, 180] on textarea at bounding box center [324, 207] width 447 height 72
click at [209, 179] on textarea "A series of obersveation in the classrooms" at bounding box center [324, 207] width 447 height 72
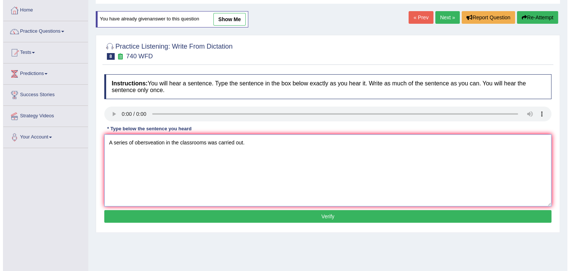
scroll to position [74, 0]
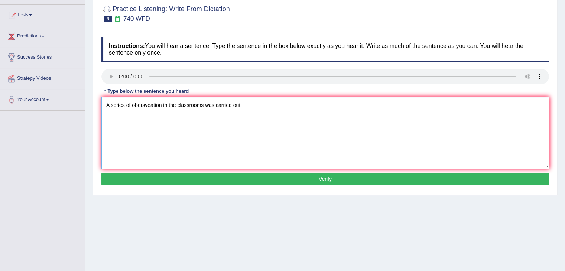
type textarea "A series of obersveation in the classrooms was carried out."
click at [253, 179] on button "Verify" at bounding box center [324, 179] width 447 height 13
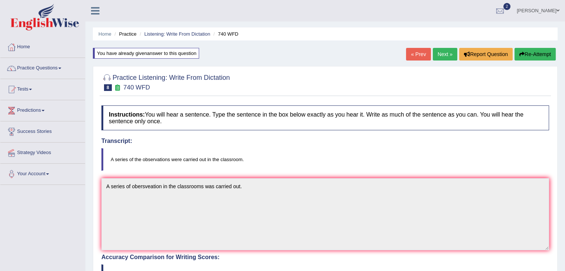
scroll to position [0, 0]
click at [450, 55] on link "Next »" at bounding box center [445, 54] width 25 height 13
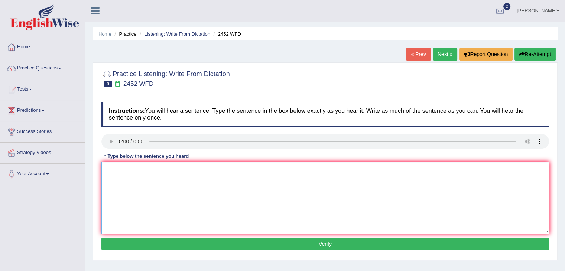
click at [106, 167] on textarea at bounding box center [324, 198] width 447 height 72
type textarea "I"
click at [172, 170] on textarea "It is a debate of knowelage" at bounding box center [324, 198] width 447 height 72
click at [195, 170] on textarea "It is a debate of knowelage the value" at bounding box center [324, 198] width 447 height 72
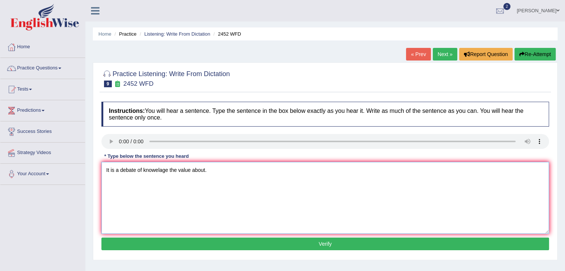
click at [166, 170] on textarea "It is a debate of knowelage the value about." at bounding box center [324, 198] width 447 height 72
click at [144, 168] on textarea "It is a debate of knowle the value about." at bounding box center [324, 198] width 447 height 72
click at [159, 169] on textarea "It is a debate of knowle the value about." at bounding box center [324, 198] width 447 height 72
click at [208, 169] on textarea "It is a debate of knowedge the value about." at bounding box center [324, 198] width 447 height 72
type textarea "It is a debate of knowedge the value about knowladge."
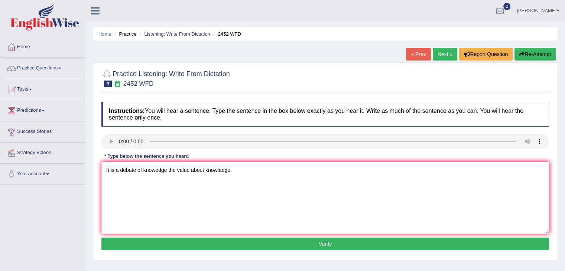
click at [261, 246] on button "Verify" at bounding box center [324, 244] width 447 height 13
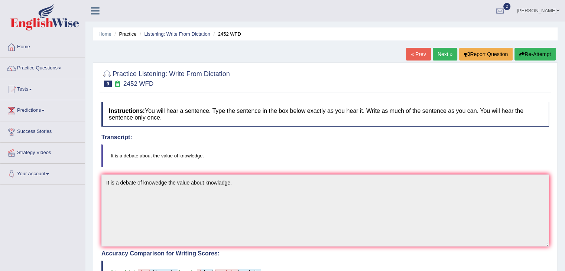
click at [443, 55] on link "Next »" at bounding box center [445, 54] width 25 height 13
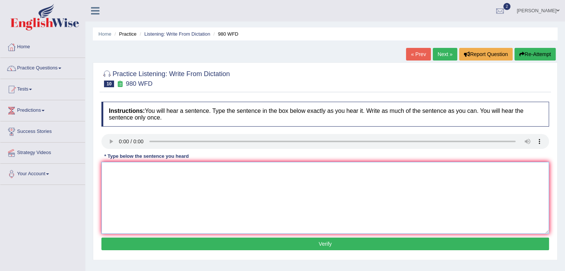
click at [113, 174] on textarea at bounding box center [324, 198] width 447 height 72
click at [107, 171] on textarea "Y" at bounding box center [324, 198] width 447 height 72
click at [117, 178] on textarea "Y" at bounding box center [324, 198] width 447 height 72
click at [111, 166] on textarea "Y" at bounding box center [324, 198] width 447 height 72
click at [154, 195] on textarea "Your ideas and discuss" at bounding box center [324, 198] width 447 height 72
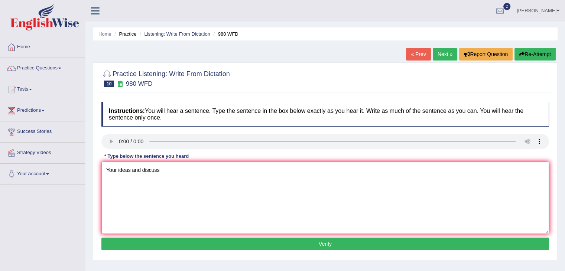
click at [167, 197] on textarea "Your ideas and discuss" at bounding box center [324, 198] width 447 height 72
type textarea "Your ideas and discuss have divided in seminor and ."
click at [254, 247] on button "Verify" at bounding box center [324, 244] width 447 height 13
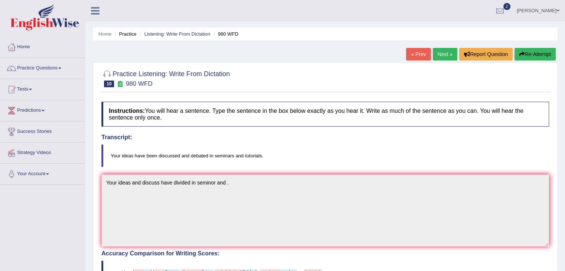
click at [19, 70] on link "Practice Questions" at bounding box center [42, 67] width 85 height 19
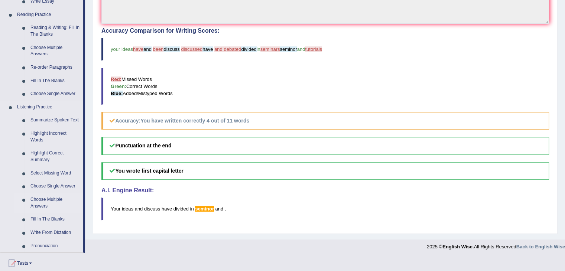
scroll to position [260, 0]
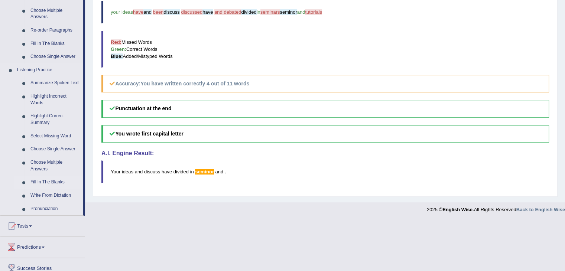
click at [39, 179] on link "Fill In The Blanks" at bounding box center [55, 182] width 56 height 13
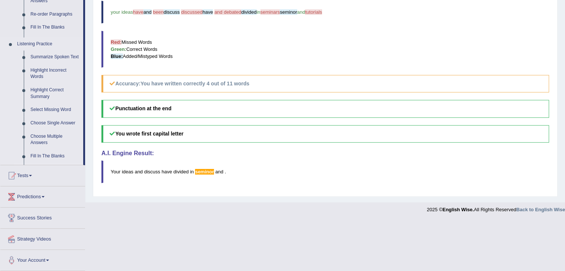
scroll to position [208, 0]
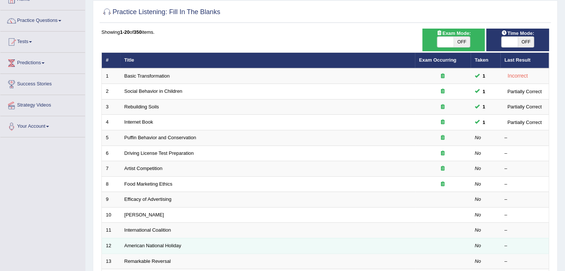
scroll to position [149, 0]
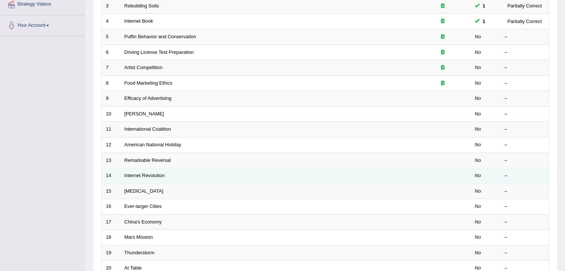
click at [124, 177] on td "Internet Revolution" at bounding box center [267, 176] width 294 height 16
click at [132, 176] on link "Internet Revolution" at bounding box center [144, 176] width 40 height 6
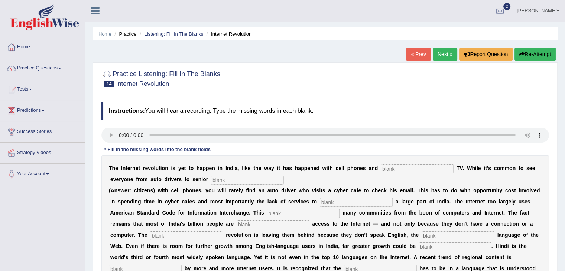
click at [404, 167] on input "text" at bounding box center [417, 168] width 73 height 9
click at [388, 210] on b "s" at bounding box center [389, 213] width 3 height 6
click at [392, 169] on input "text" at bounding box center [417, 168] width 73 height 9
click at [382, 166] on input "text" at bounding box center [417, 168] width 73 height 9
type input "cable"
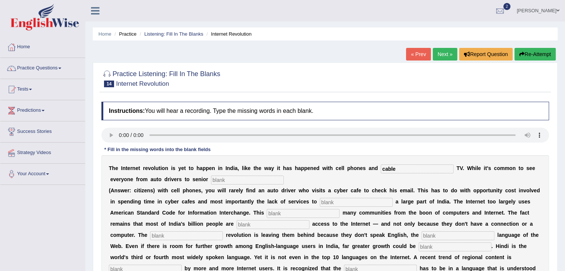
click at [228, 181] on input "text" at bounding box center [247, 180] width 73 height 9
type input "citi"
click at [257, 221] on input "text" at bounding box center [273, 224] width 73 height 9
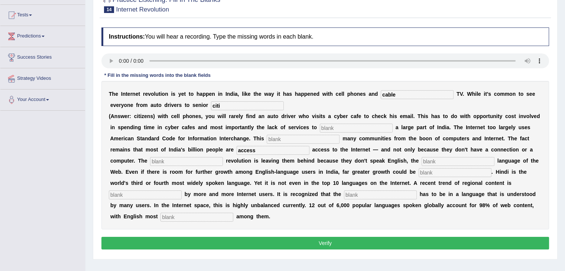
type input "access"
click at [328, 129] on input "text" at bounding box center [356, 128] width 73 height 9
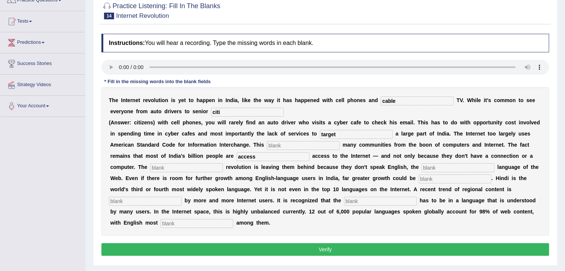
scroll to position [0, 0]
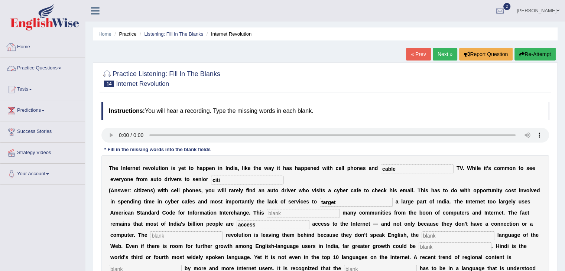
type input "target"
click at [18, 50] on link "Home" at bounding box center [42, 46] width 85 height 19
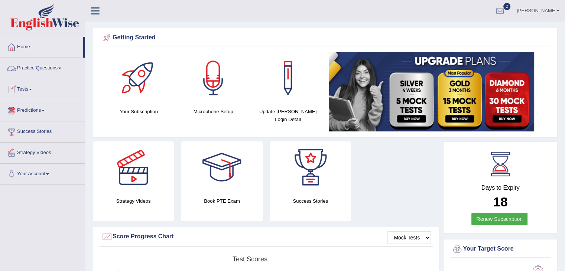
click at [24, 70] on link "Practice Questions" at bounding box center [42, 67] width 85 height 19
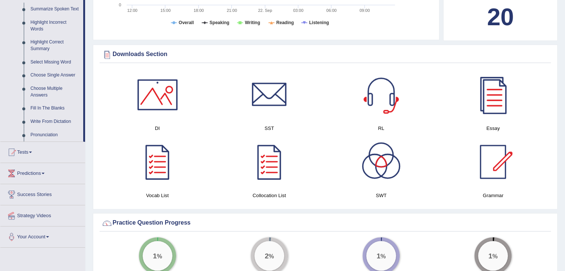
scroll to position [334, 0]
click at [42, 48] on link "Highlight Correct Summary" at bounding box center [55, 45] width 56 height 20
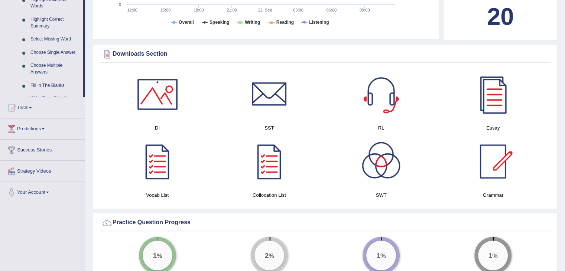
scroll to position [155, 0]
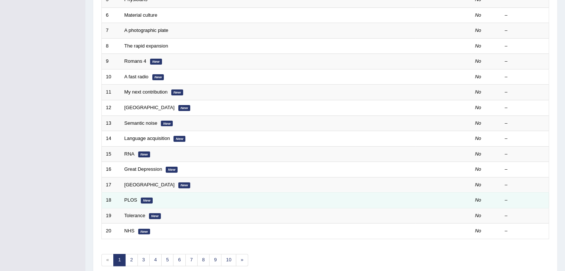
scroll to position [218, 0]
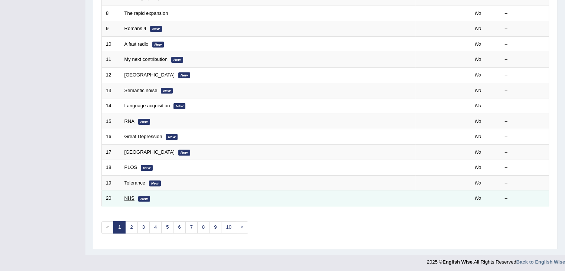
click at [130, 195] on link "NHS" at bounding box center [129, 198] width 10 height 6
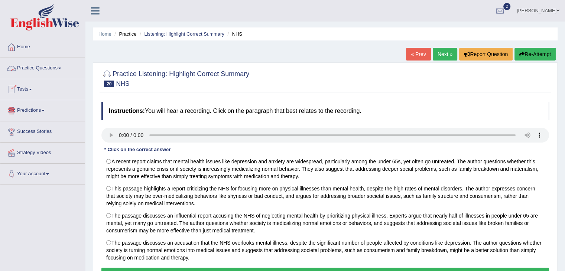
click at [18, 69] on link "Practice Questions" at bounding box center [42, 67] width 85 height 19
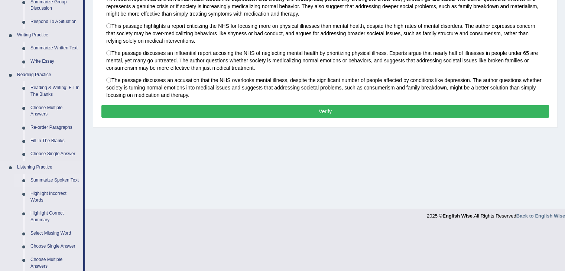
scroll to position [223, 0]
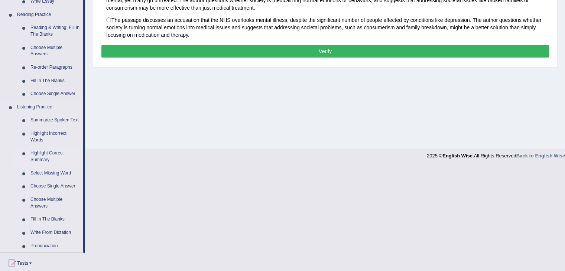
click at [41, 157] on link "Highlight Correct Summary" at bounding box center [55, 157] width 56 height 20
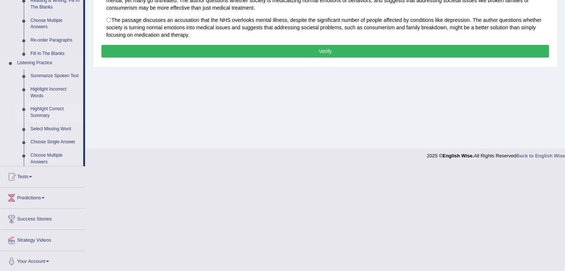
scroll to position [119, 0]
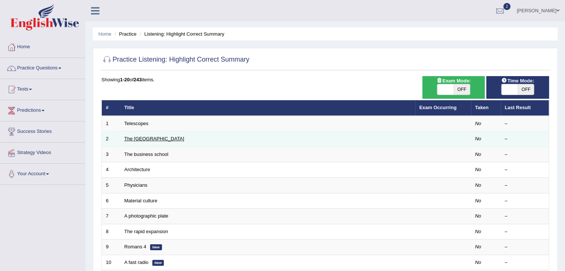
click at [136, 139] on link "The [GEOGRAPHIC_DATA]" at bounding box center [154, 139] width 60 height 6
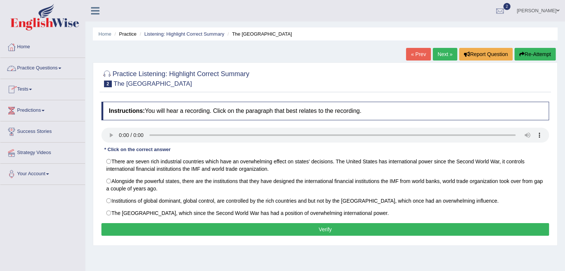
click at [26, 67] on link "Practice Questions" at bounding box center [42, 67] width 85 height 19
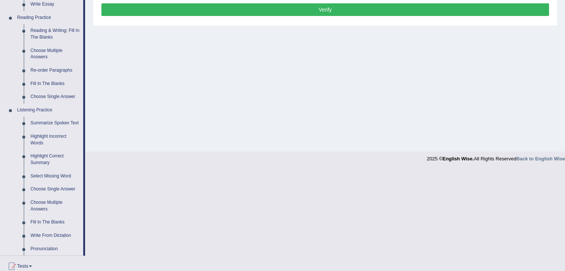
scroll to position [223, 0]
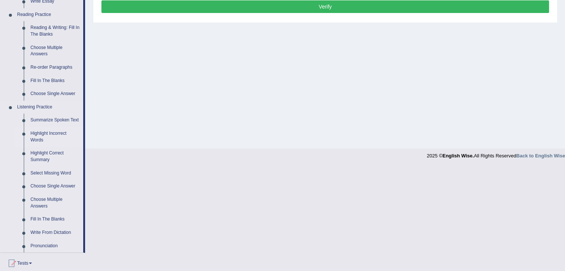
click at [47, 136] on link "Highlight Incorrect Words" at bounding box center [55, 137] width 56 height 20
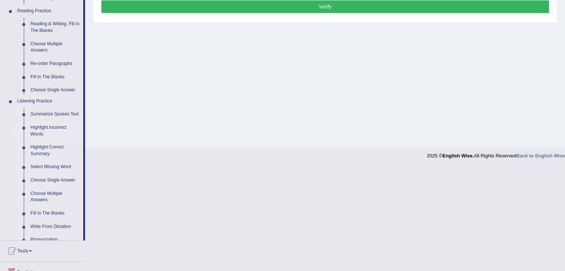
scroll to position [119, 0]
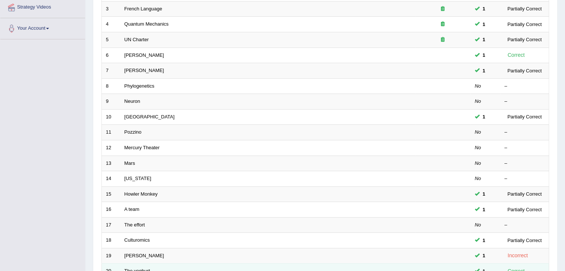
scroll to position [144, 0]
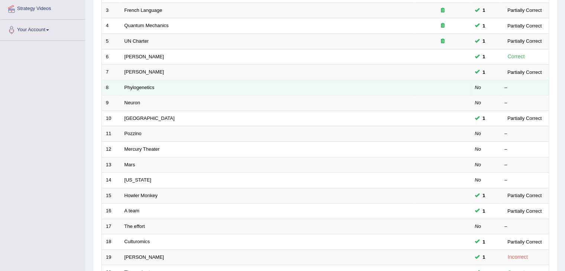
click at [129, 89] on td "Phylogenetics" at bounding box center [267, 88] width 294 height 16
click at [132, 89] on td "Phylogenetics" at bounding box center [267, 88] width 294 height 16
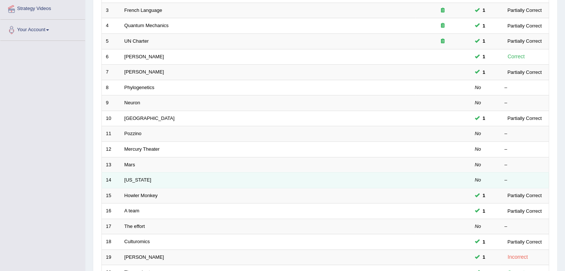
click at [205, 173] on td "[US_STATE]" at bounding box center [267, 181] width 294 height 16
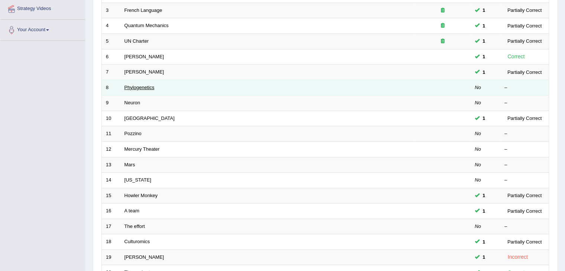
click at [131, 88] on link "Phylogenetics" at bounding box center [139, 88] width 30 height 6
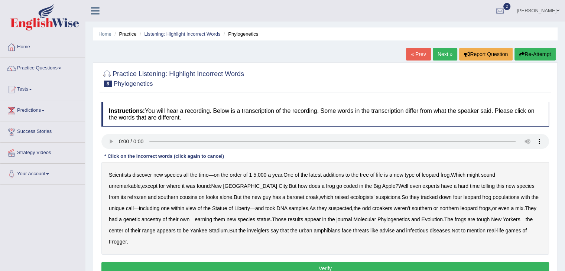
click at [343, 185] on b "coded" at bounding box center [350, 186] width 14 height 6
click at [146, 194] on b "refrozen" at bounding box center [136, 197] width 19 height 6
click at [247, 231] on b "inveiglers" at bounding box center [258, 231] width 22 height 6
click at [343, 187] on b "coded" at bounding box center [350, 186] width 14 height 6
click at [146, 194] on b "refrozen" at bounding box center [136, 197] width 19 height 6
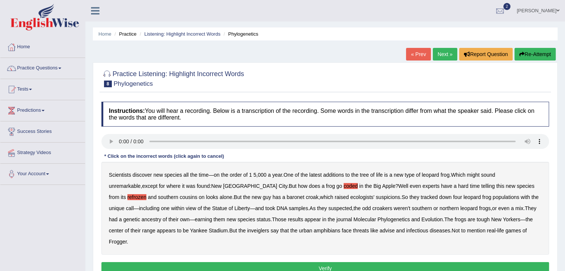
click at [311, 210] on div "Scientists discover new species all the time — on the order of 1 5 , 000 a year…" at bounding box center [324, 208] width 447 height 93
click at [362, 209] on b "odd" at bounding box center [366, 208] width 9 height 6
click at [247, 230] on b "inveiglers" at bounding box center [258, 231] width 22 height 6
click at [287, 262] on button "Verify" at bounding box center [324, 268] width 447 height 13
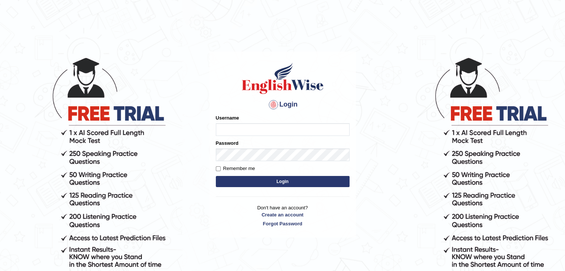
type input "Jitendra"
click at [267, 179] on button "Login" at bounding box center [283, 181] width 134 height 11
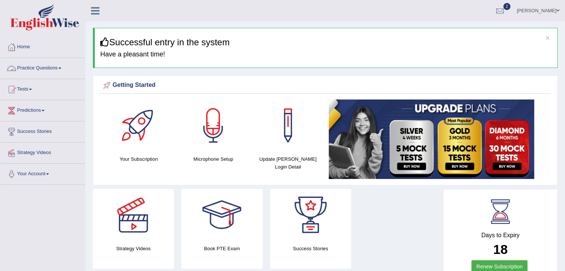
click at [26, 66] on link "Practice Questions" at bounding box center [42, 67] width 85 height 19
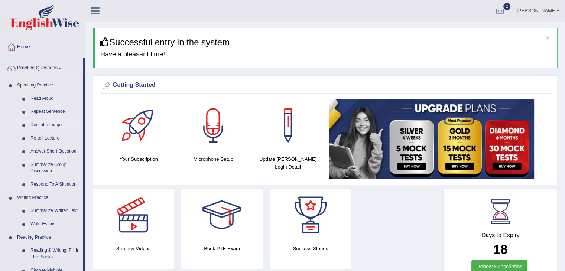
click at [32, 124] on link "Describe Image" at bounding box center [55, 124] width 56 height 13
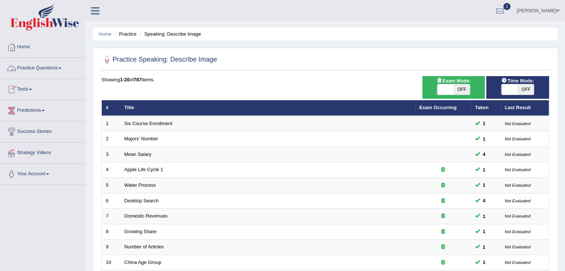
click at [25, 69] on link "Practice Questions" at bounding box center [42, 67] width 85 height 19
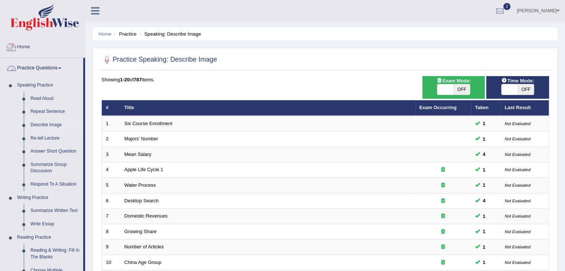
click at [13, 46] on div at bounding box center [11, 47] width 11 height 11
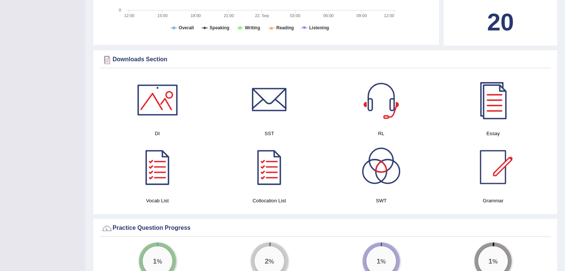
scroll to position [334, 0]
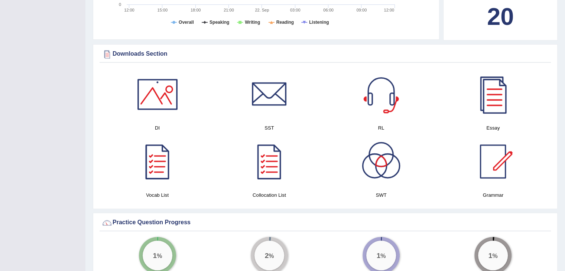
click at [149, 95] on div at bounding box center [157, 94] width 52 height 52
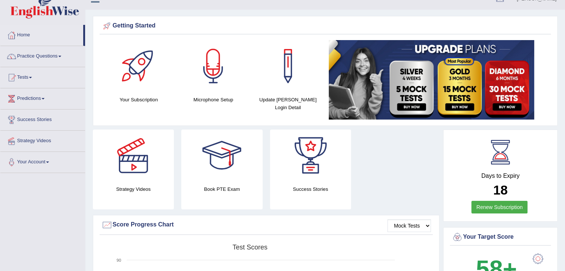
scroll to position [12, 0]
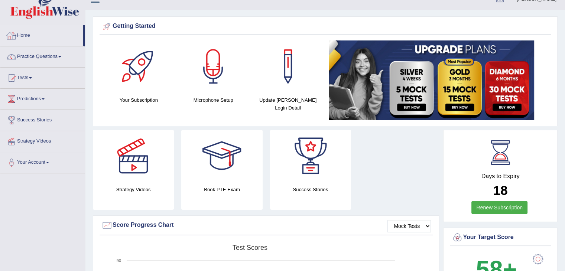
click at [18, 33] on link "Home" at bounding box center [41, 34] width 83 height 19
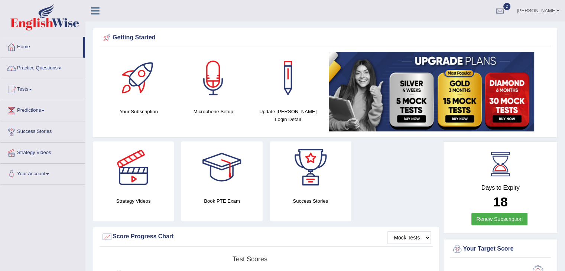
click at [26, 66] on link "Practice Questions" at bounding box center [42, 67] width 85 height 19
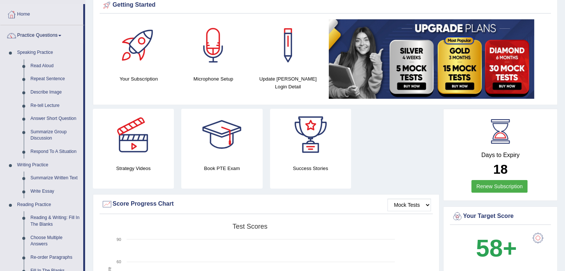
scroll to position [73, 0]
